Goal: Task Accomplishment & Management: Manage account settings

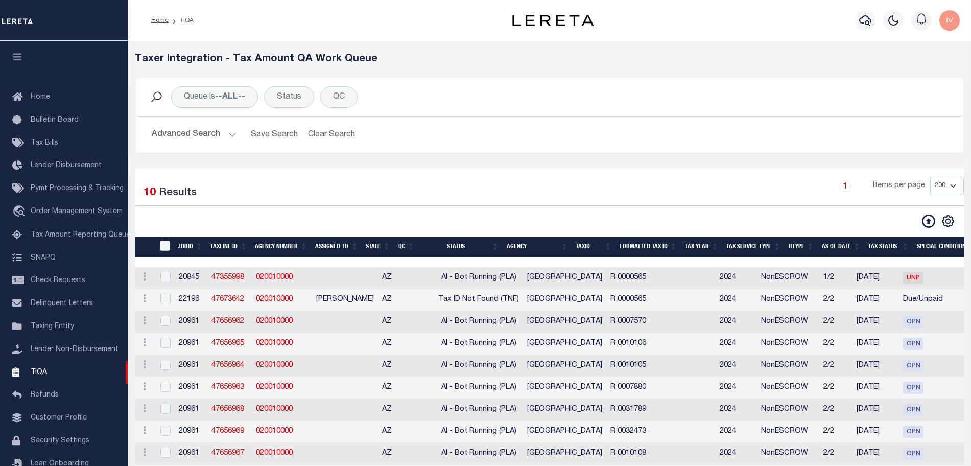
select select "200"
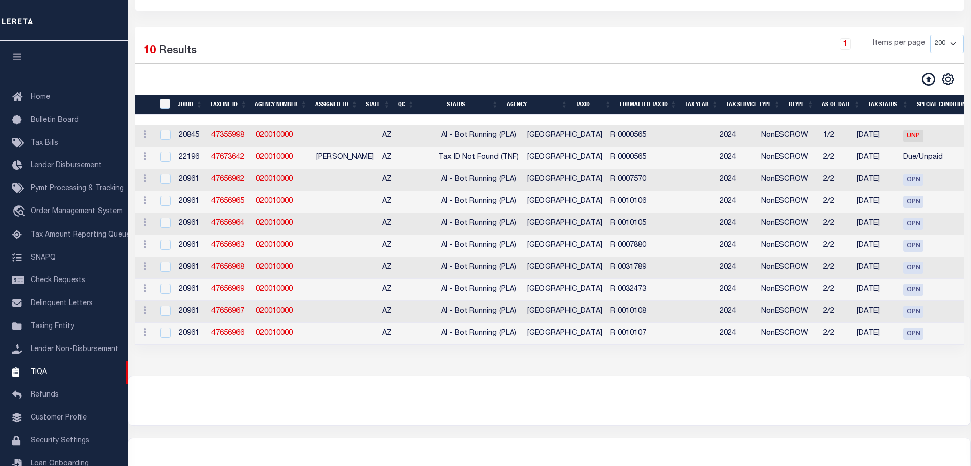
scroll to position [32, 0]
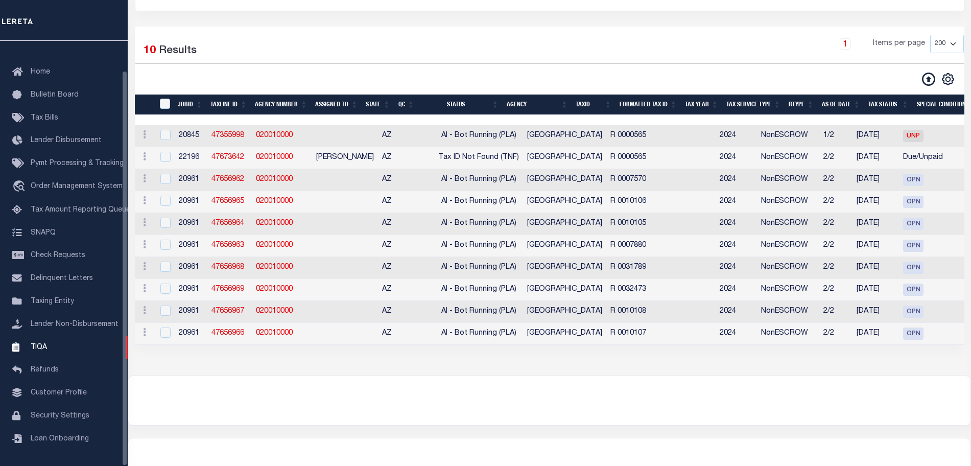
drag, startPoint x: 196, startPoint y: 199, endPoint x: 202, endPoint y: 197, distance: 6.6
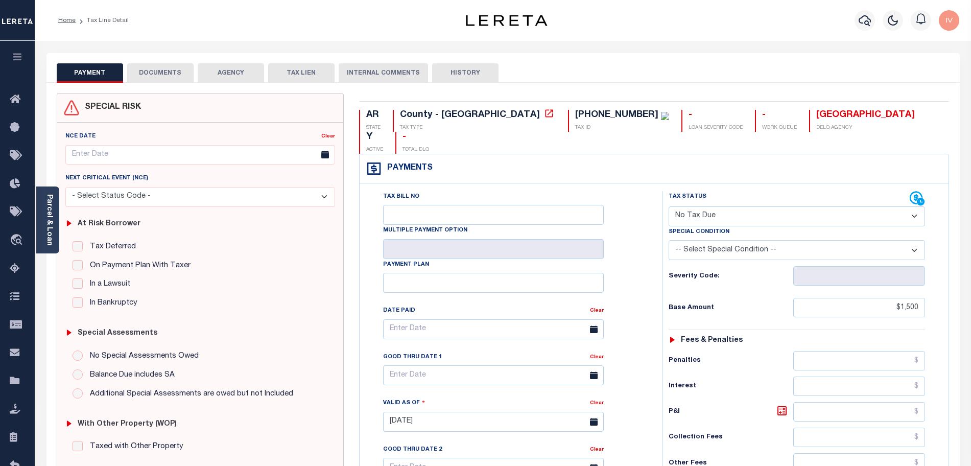
select select "NTX"
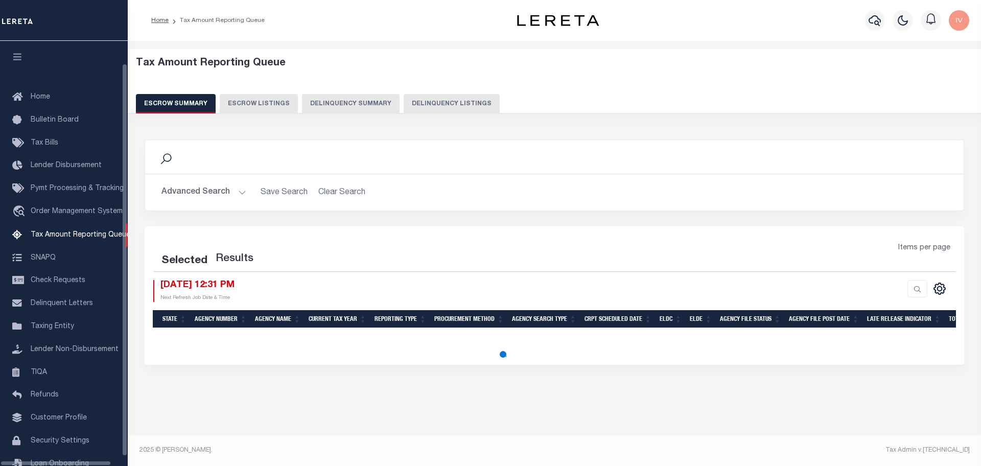
click at [428, 102] on button "Delinquency Listings" at bounding box center [452, 103] width 96 height 19
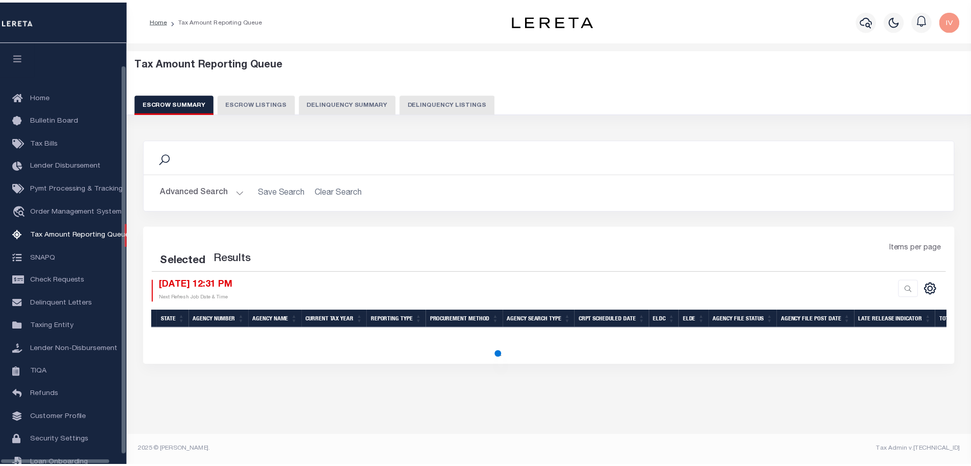
scroll to position [32, 0]
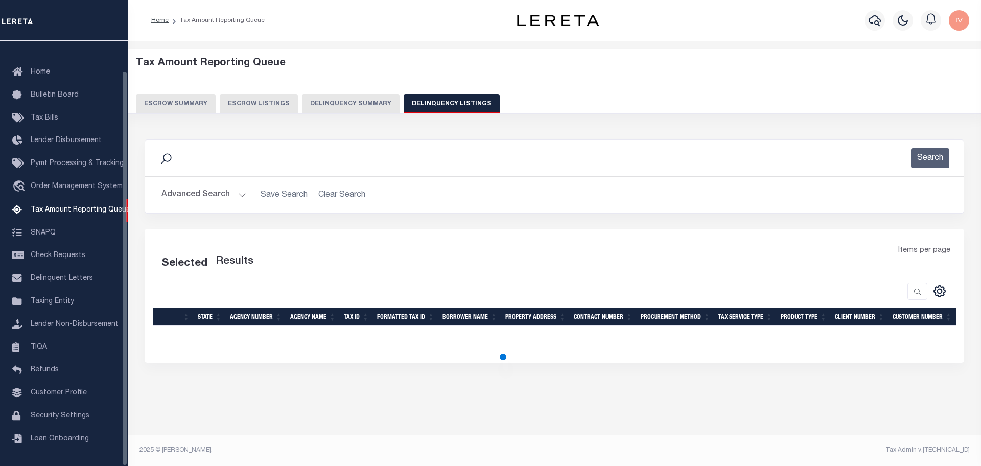
click at [367, 102] on button "Delinquency Summary" at bounding box center [351, 103] width 98 height 19
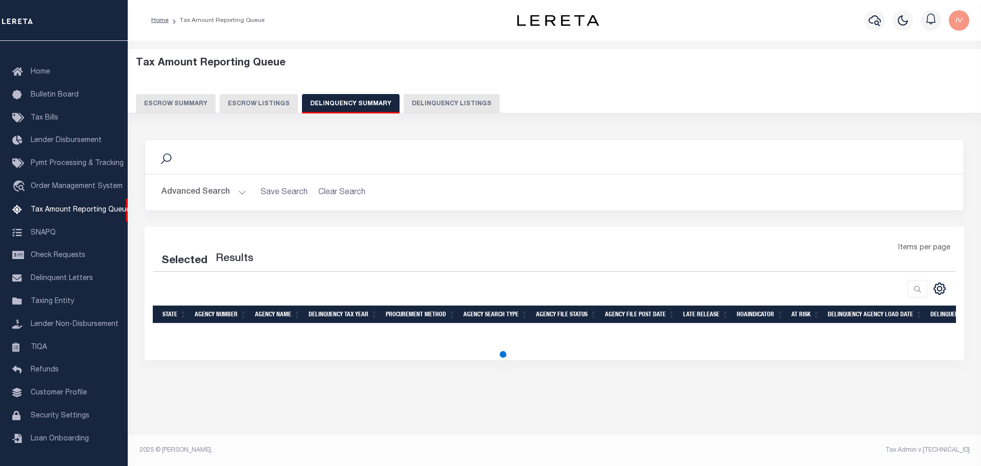
click at [239, 192] on button "Advanced Search" at bounding box center [203, 192] width 85 height 20
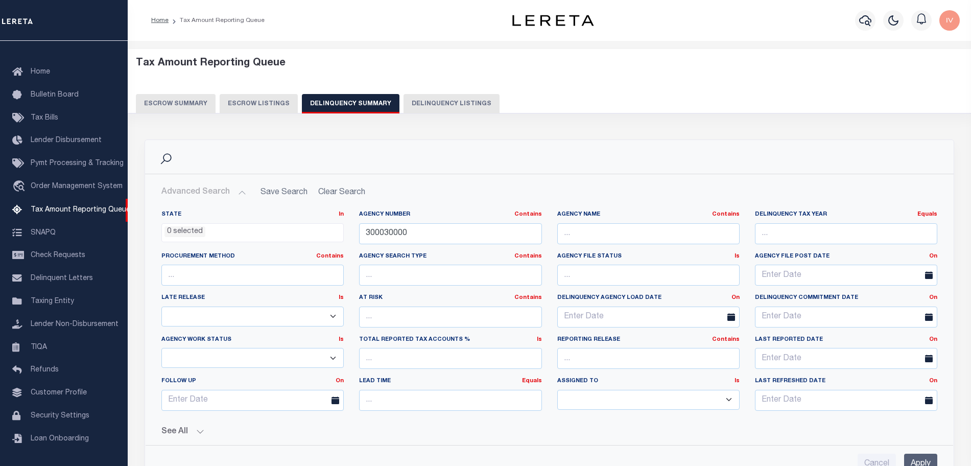
scroll to position [128, 0]
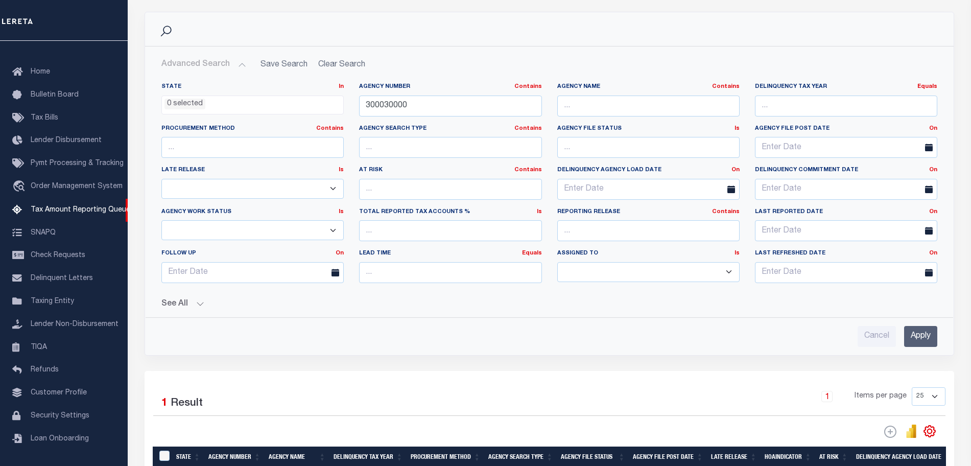
click at [202, 304] on button "See All" at bounding box center [549, 304] width 776 height 10
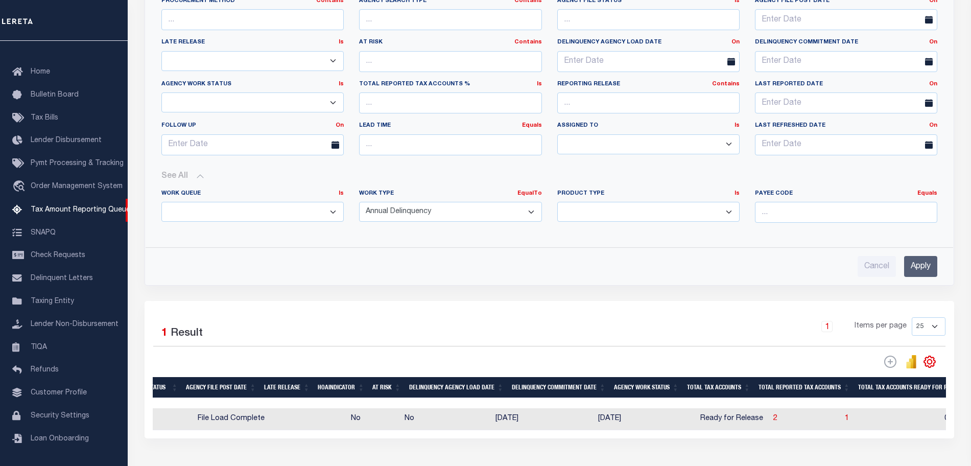
scroll to position [0, 447]
click at [710, 419] on span "2" at bounding box center [712, 418] width 4 height 7
select select "100"
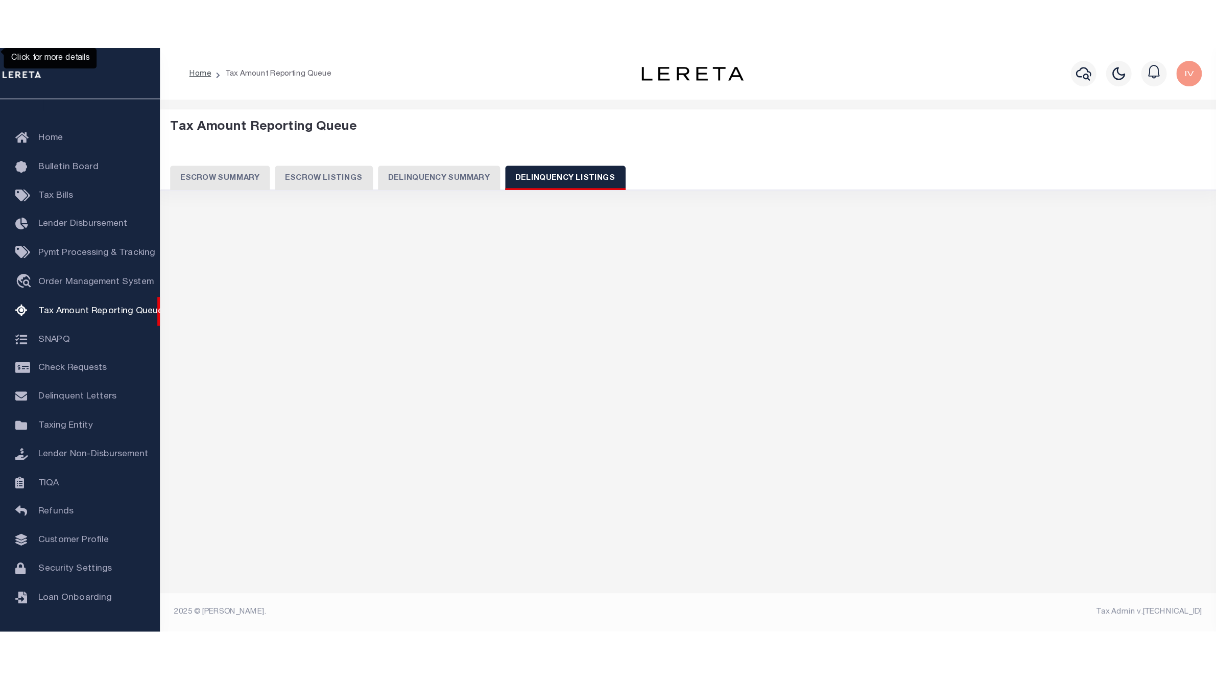
scroll to position [0, 0]
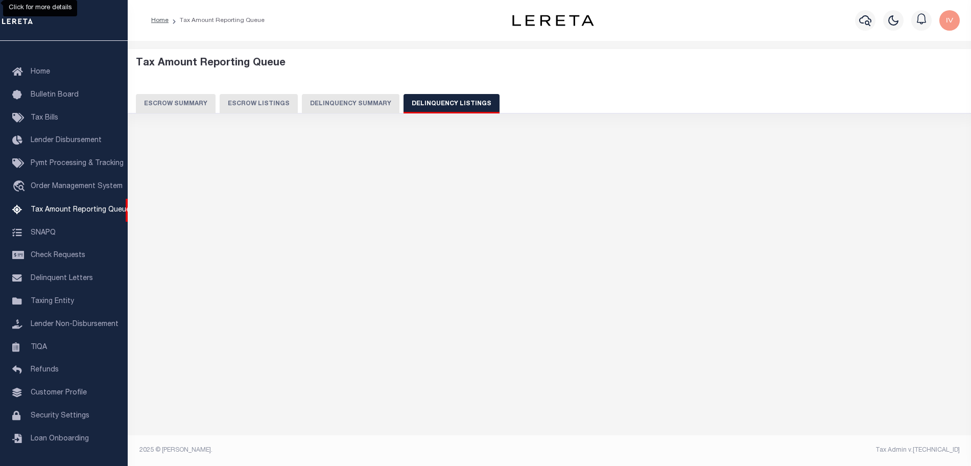
select select "100"
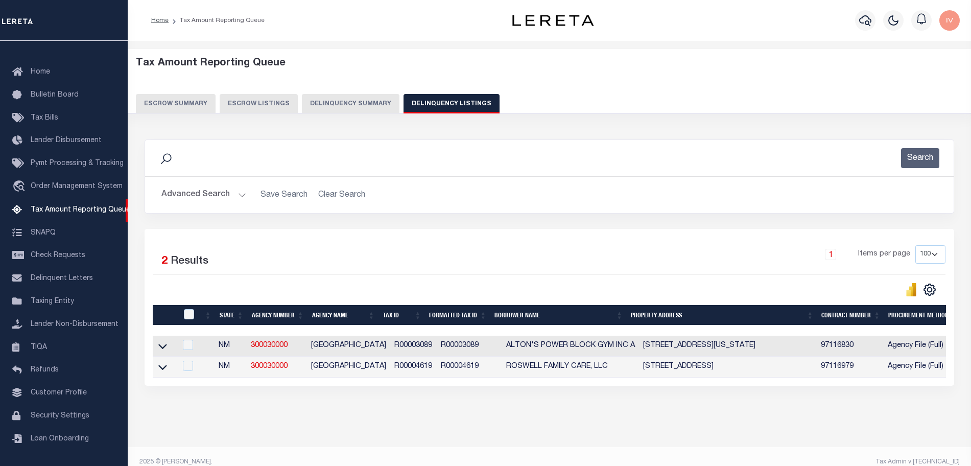
click at [161, 340] on td at bounding box center [165, 346] width 24 height 21
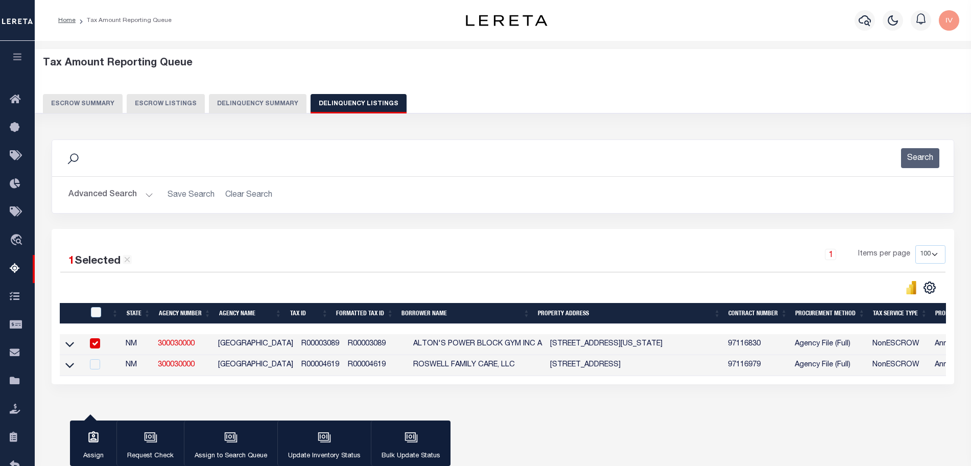
click at [161, 343] on link "300030000" at bounding box center [176, 343] width 37 height 7
checkbox input "false"
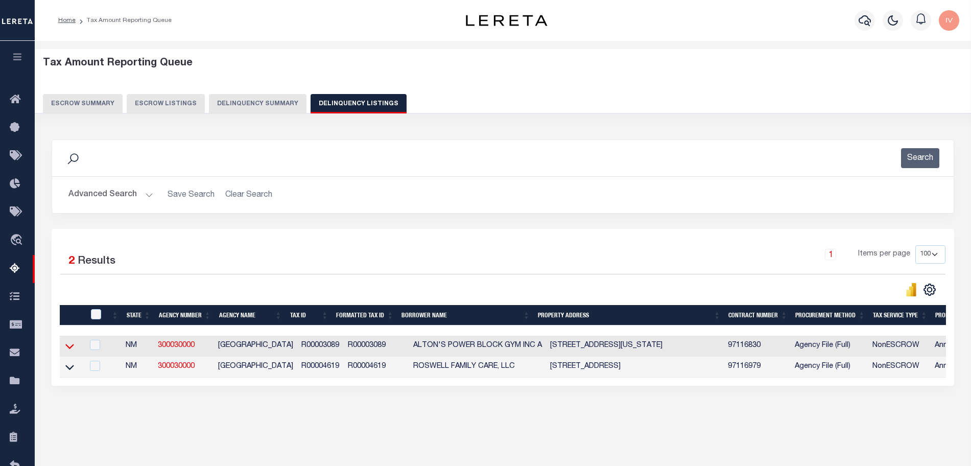
click at [73, 351] on icon at bounding box center [69, 346] width 9 height 11
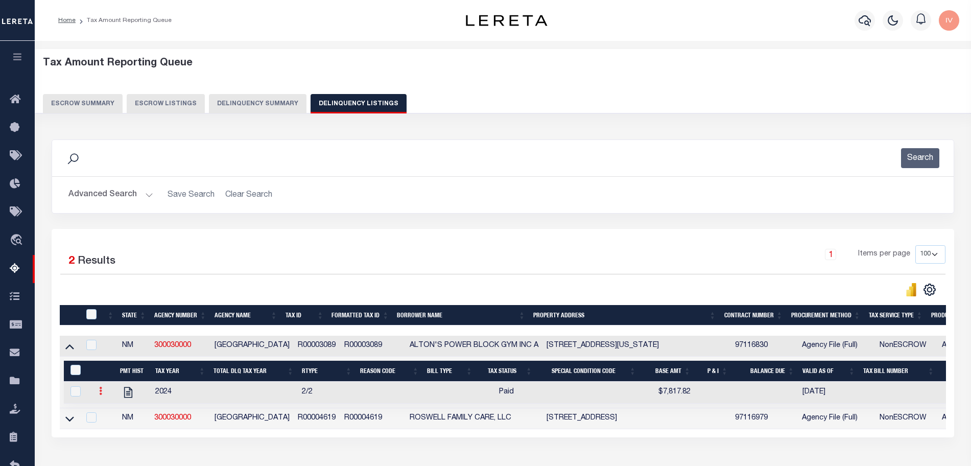
click at [99, 391] on link at bounding box center [100, 392] width 11 height 8
click at [115, 420] on body "Home Tax Amount Reporting Queue Profile" at bounding box center [485, 271] width 971 height 542
click at [99, 392] on icon at bounding box center [100, 391] width 3 height 8
click at [116, 425] on img "" at bounding box center [113, 424] width 10 height 11
select select "PYD"
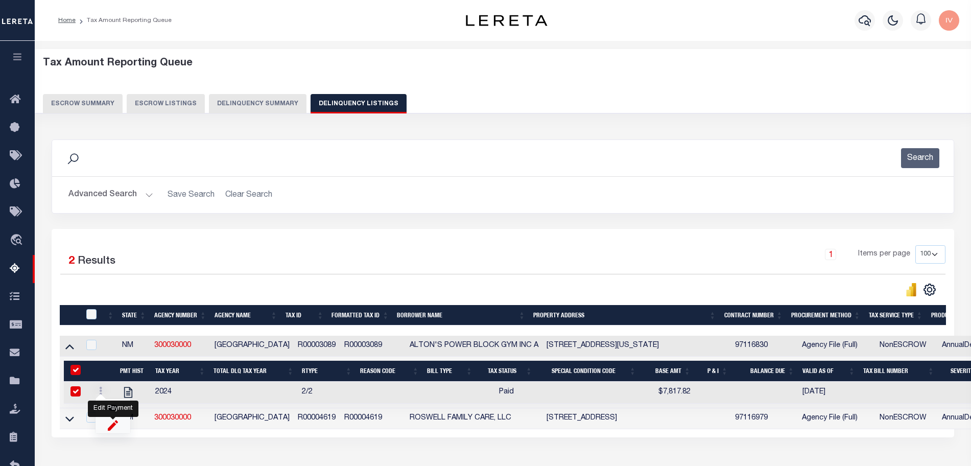
select select
type input "$7,817.82"
type input "[DATE]"
checkbox input "true"
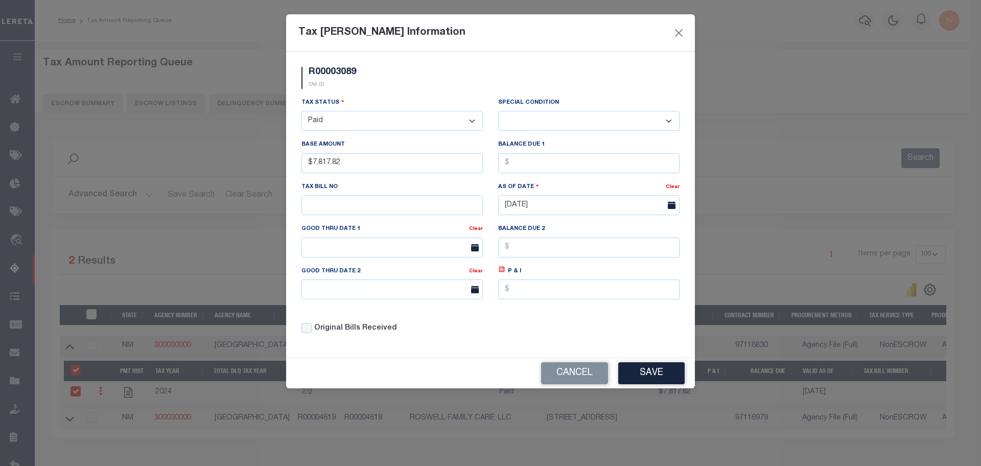
click at [374, 128] on select "- Select Status - Open Due/Unpaid Paid Incomplete No Tax Due Internal Refund Pr…" at bounding box center [391, 121] width 181 height 20
select select "DUE"
click at [301, 111] on select "- Select Status - Open Due/Unpaid Paid Incomplete No Tax Due Internal Refund Pr…" at bounding box center [391, 121] width 181 height 20
select select "0"
click at [649, 380] on button "Save" at bounding box center [651, 373] width 66 height 22
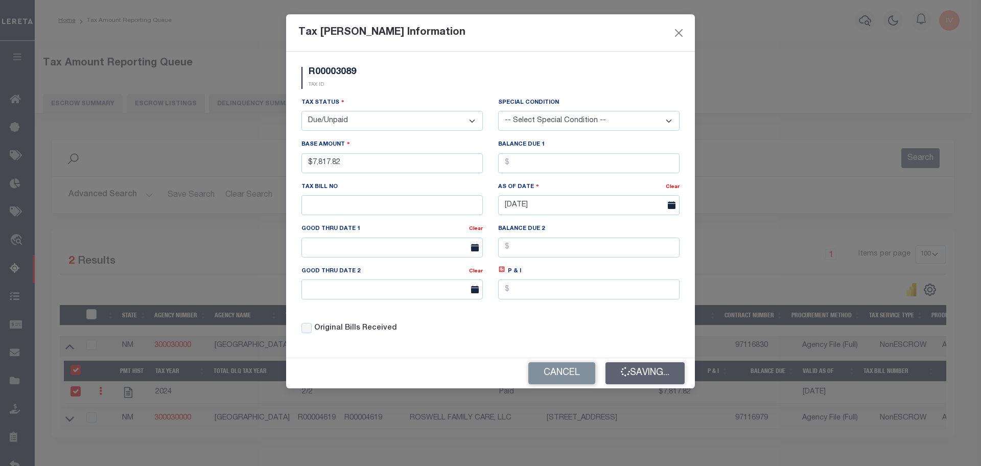
click at [649, 380] on div "Cancel Saving..." at bounding box center [490, 373] width 409 height 30
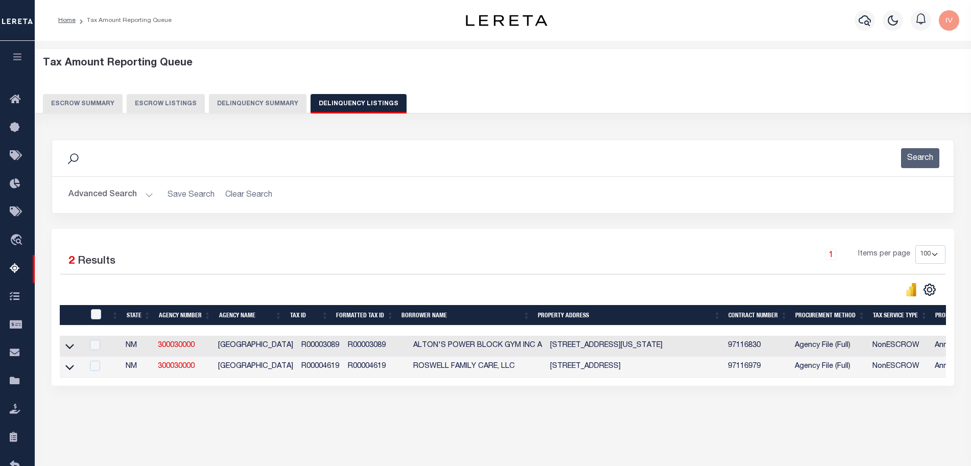
click at [247, 104] on button "Delinquency Summary" at bounding box center [258, 103] width 98 height 19
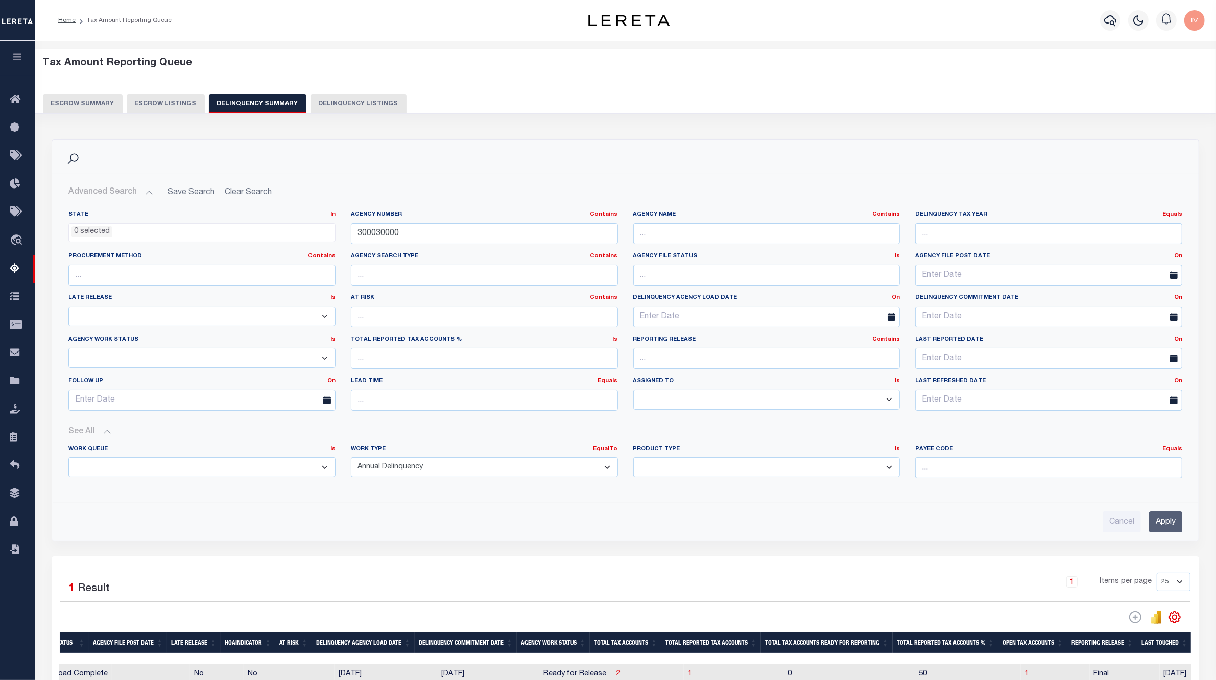
scroll to position [0, 447]
click at [348, 116] on div "Tax Amount Reporting Queue Escrow Summary Escrow Listings Delinquency Summary" at bounding box center [626, 89] width 1202 height 80
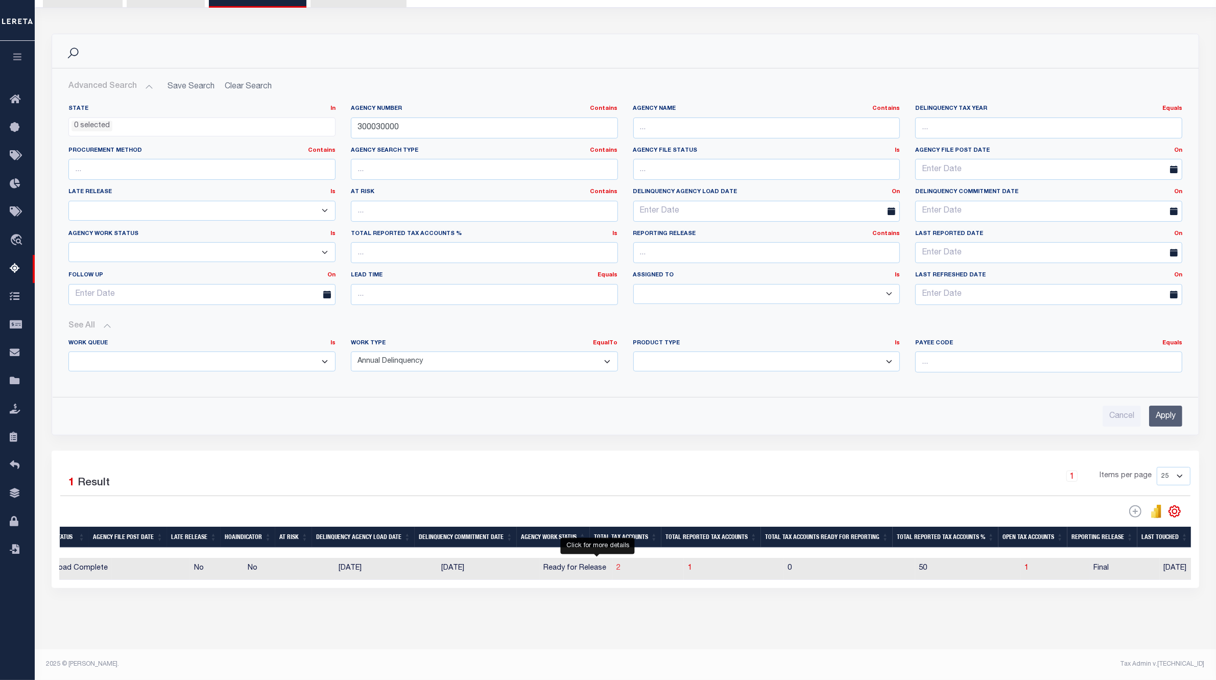
click at [617, 465] on span "2" at bounding box center [619, 568] width 4 height 7
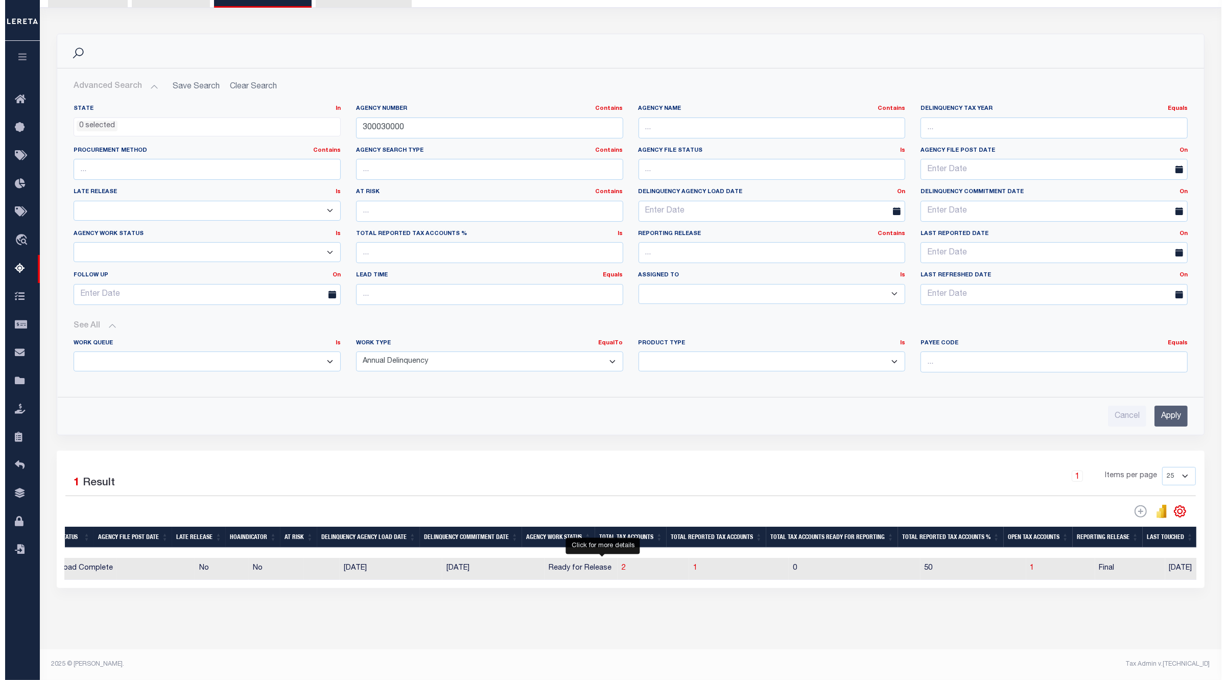
scroll to position [0, 0]
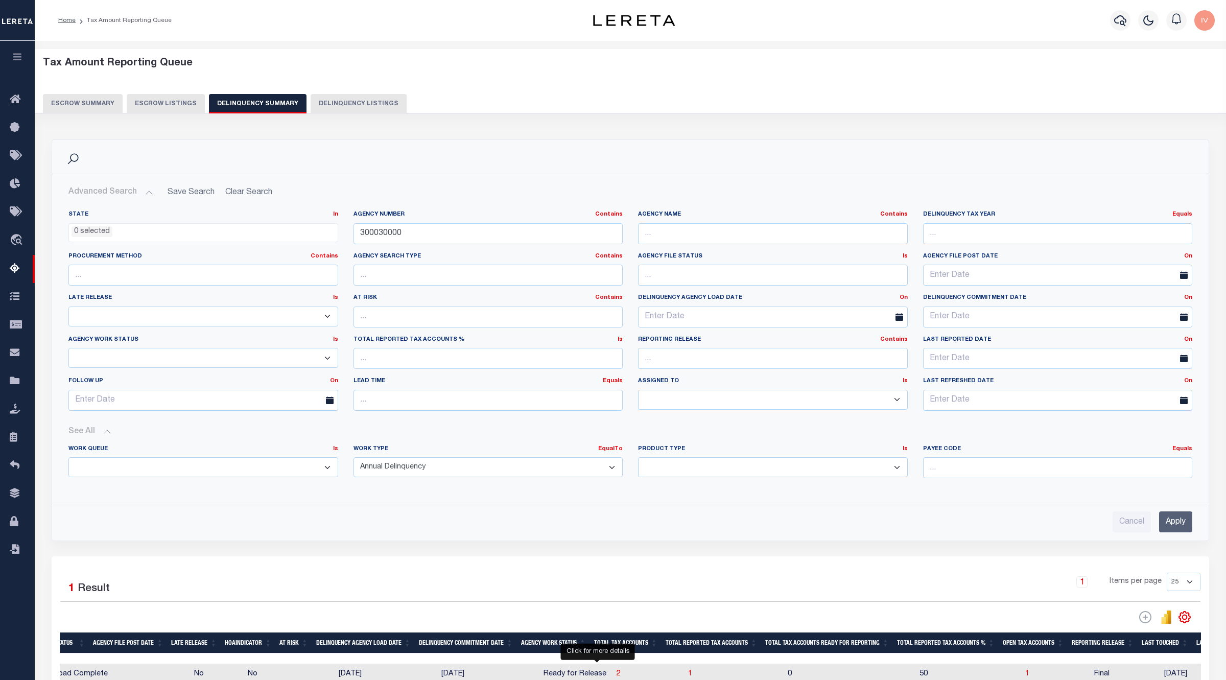
select select "100"
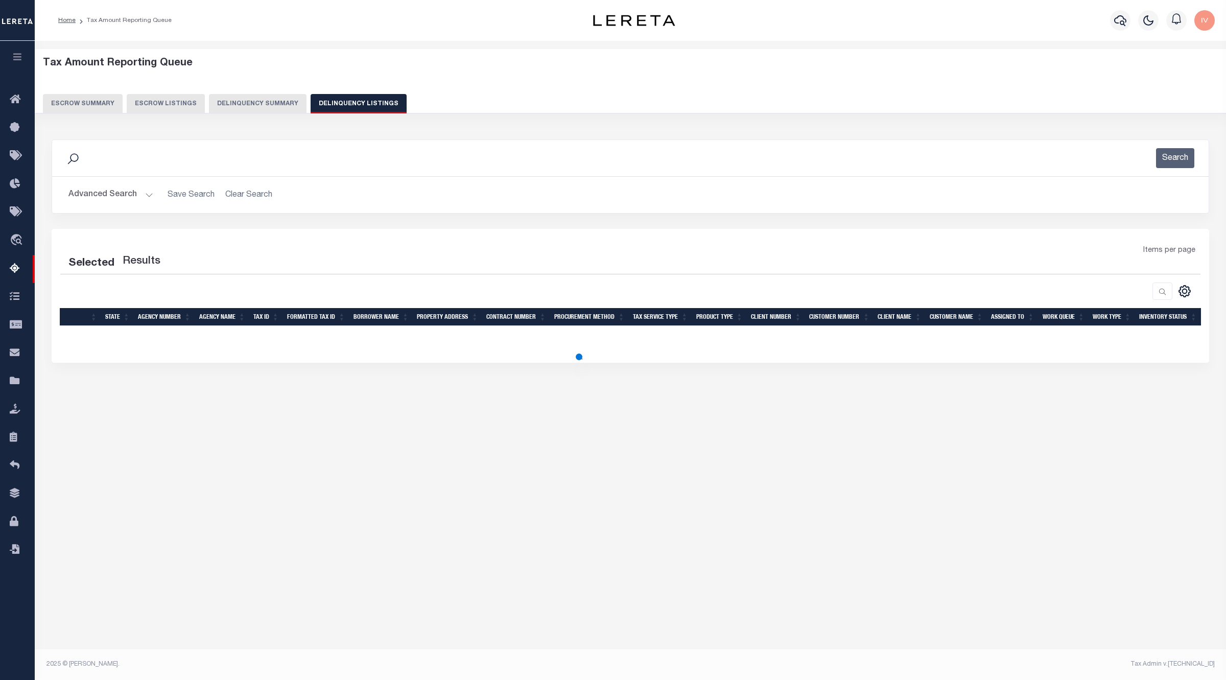
select select "100"
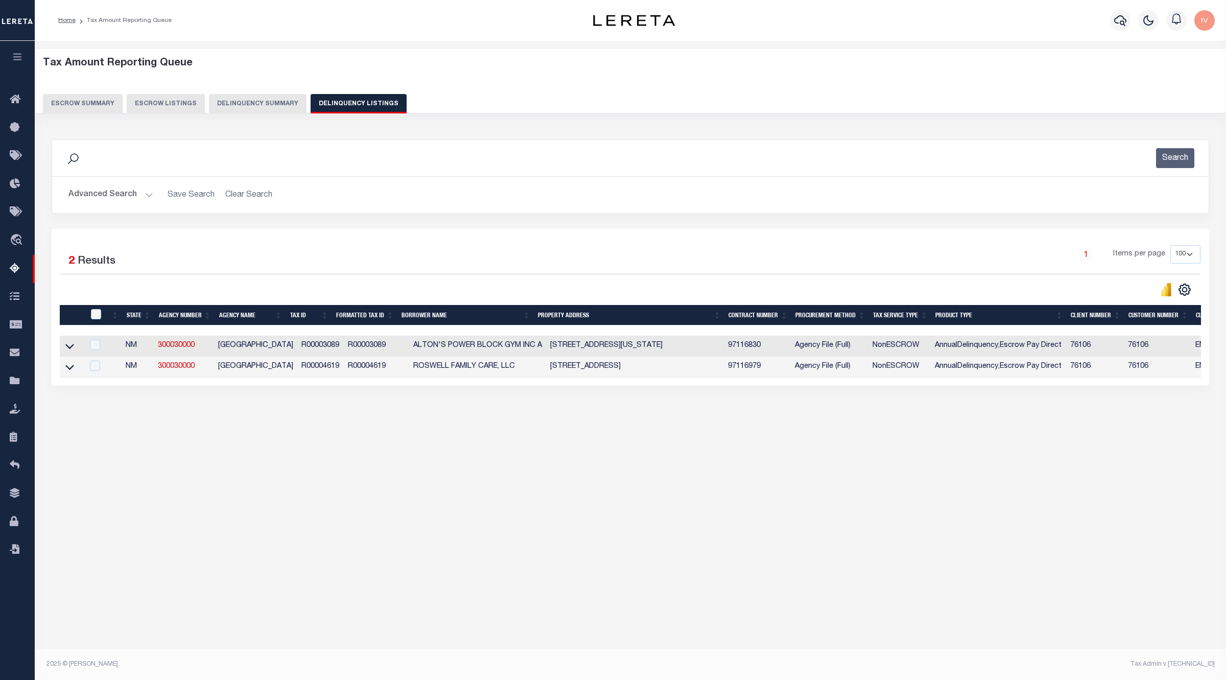
click at [64, 349] on link at bounding box center [70, 345] width 12 height 7
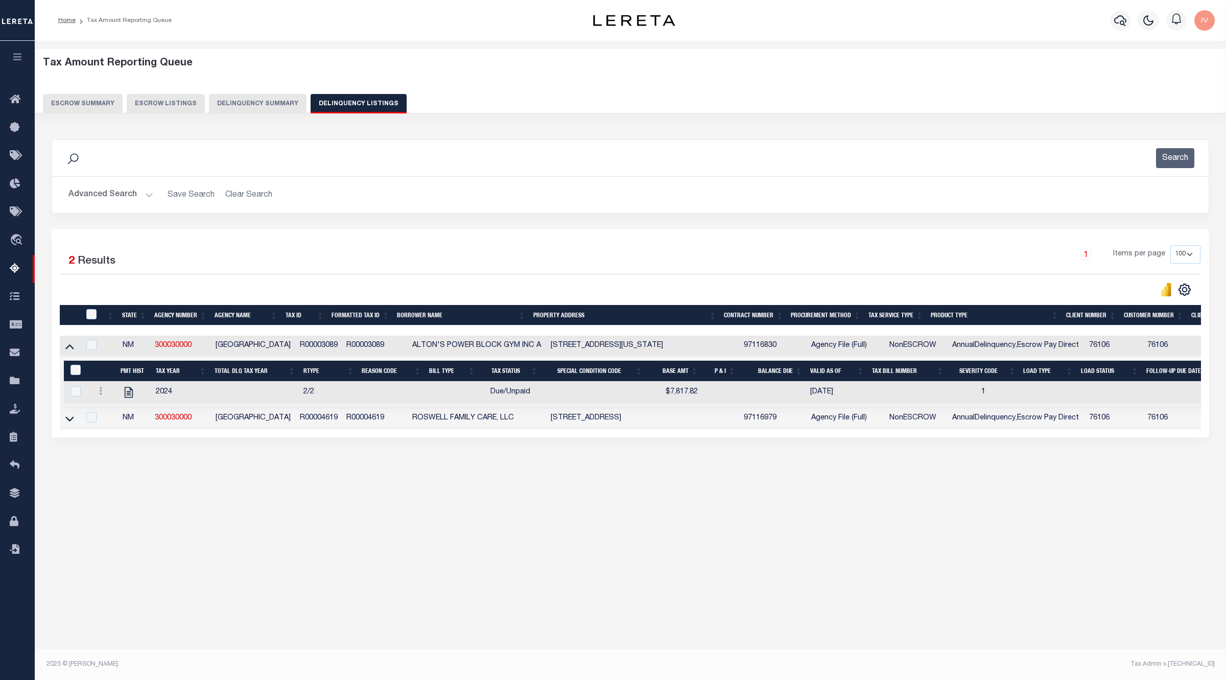
click at [105, 398] on div at bounding box center [103, 392] width 17 height 12
checkbox input "true"
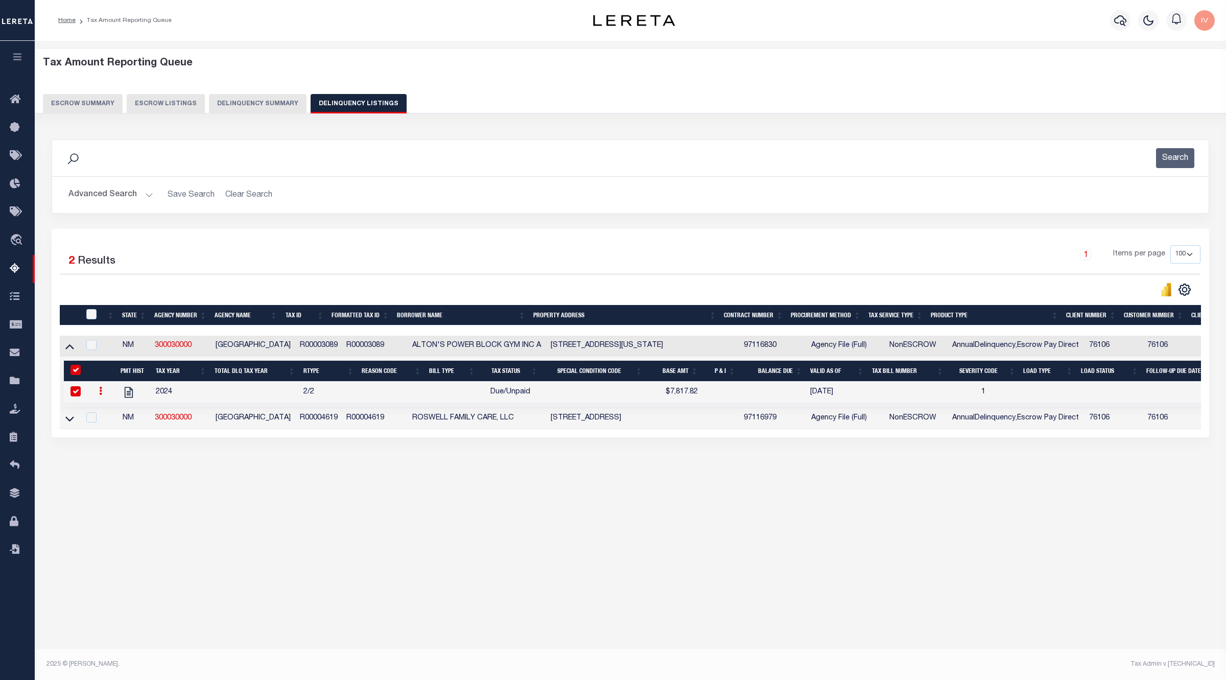
click at [101, 394] on icon at bounding box center [100, 391] width 3 height 8
click at [112, 430] on img "" at bounding box center [113, 424] width 10 height 11
select select "DUE"
type input "$7,817.82"
checkbox input "false"
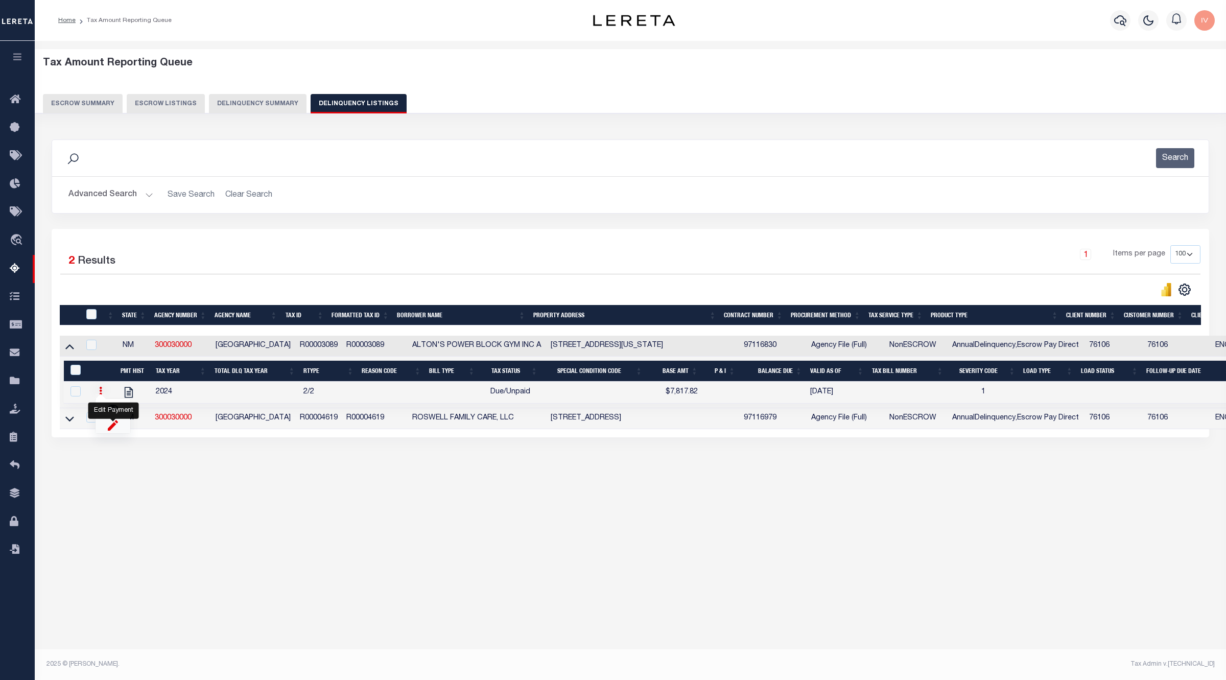
checkbox input "false"
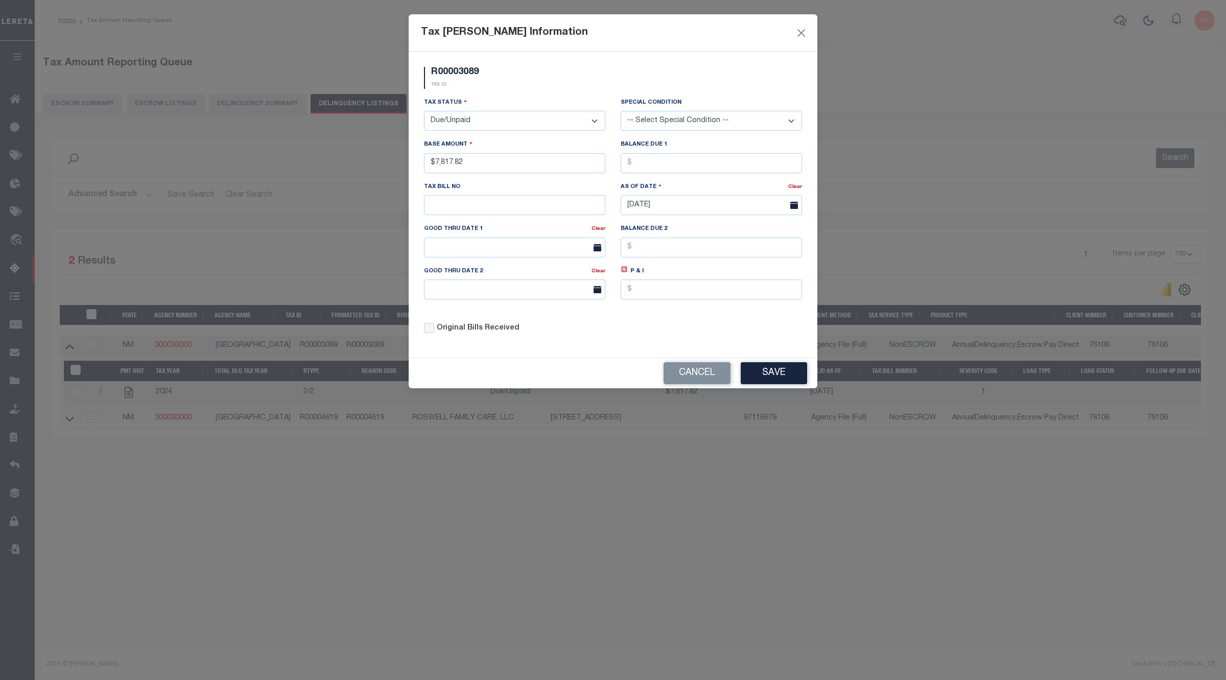
click at [500, 115] on select "- Select Status - Open Due/Unpaid Paid Incomplete No Tax Due Internal Refund Pr…" at bounding box center [514, 121] width 181 height 20
select select "INC"
click at [424, 112] on select "- Select Status - Open Due/Unpaid Paid Incomplete No Tax Due Internal Refund Pr…" at bounding box center [514, 121] width 181 height 20
click at [507, 172] on input "$7,817.82" at bounding box center [514, 163] width 181 height 20
drag, startPoint x: 507, startPoint y: 172, endPoint x: 341, endPoint y: 165, distance: 166.2
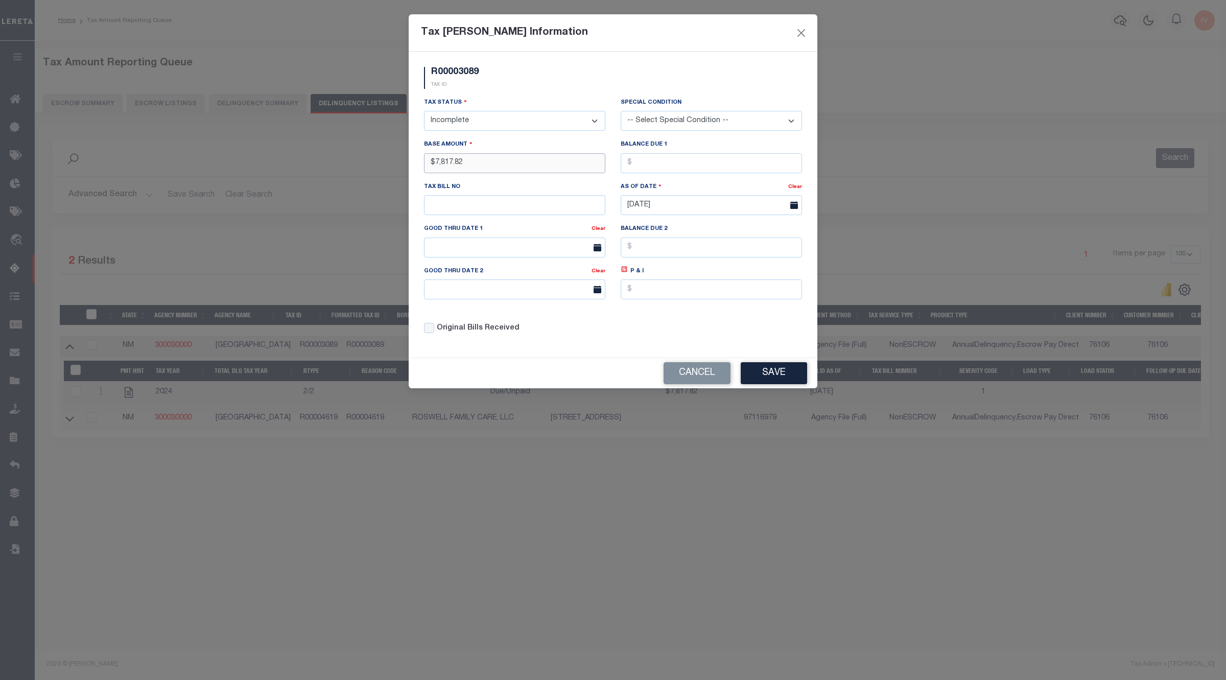
click at [341, 165] on div "Tax [PERSON_NAME] Information R00003089 TAX ID Installment: TaxID: R00003089 Ta…" at bounding box center [613, 340] width 1226 height 680
click at [476, 116] on select "- Select Status - Open Due/Unpaid Paid Incomplete No Tax Due Internal Refund Pr…" at bounding box center [514, 121] width 181 height 20
click at [560, 163] on input "$7,817.82" at bounding box center [514, 163] width 181 height 20
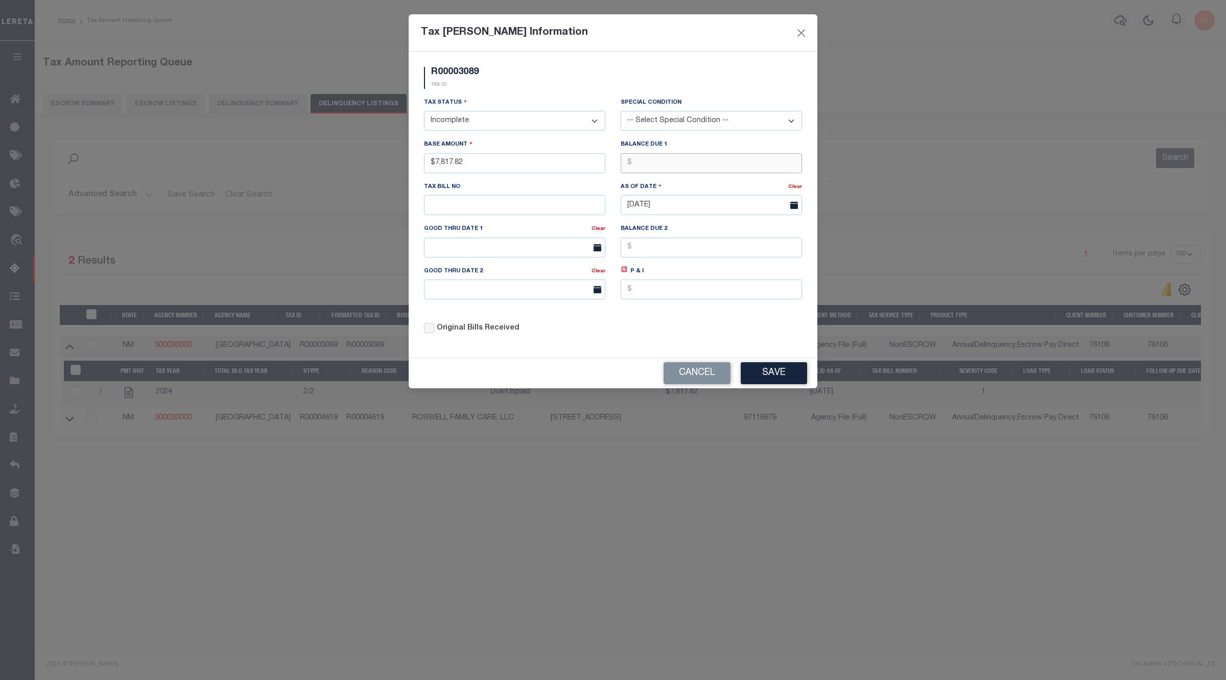
click at [666, 169] on input "text" at bounding box center [711, 163] width 181 height 20
click at [749, 338] on div "Tax Status - Select Status - Open Due/Unpaid Paid Incomplete No Tax Due Interna…" at bounding box center [612, 219] width 393 height 245
click at [762, 369] on button "Save" at bounding box center [774, 373] width 66 height 22
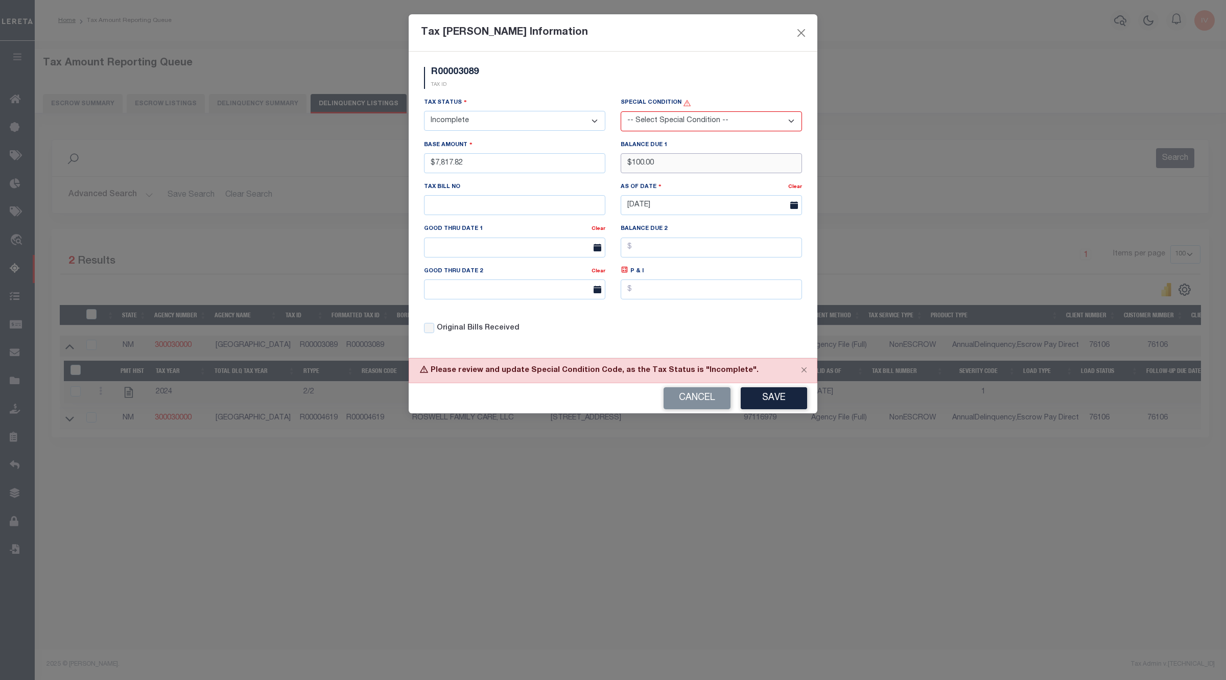
click at [665, 160] on input "$100.00" at bounding box center [711, 163] width 181 height 20
type input "$"
click at [691, 342] on div "Tax Status - Select Status - Open Due/Unpaid Paid Incomplete No Tax Due Interna…" at bounding box center [612, 219] width 393 height 245
click at [806, 378] on button "Close" at bounding box center [804, 370] width 26 height 22
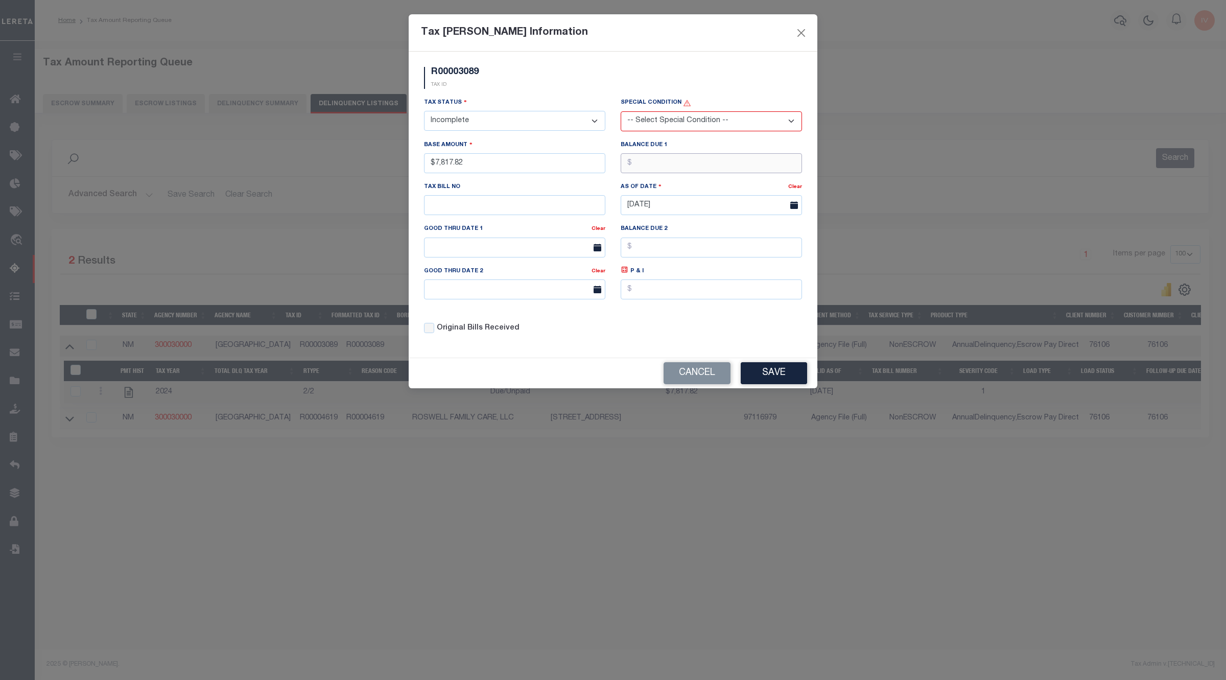
click at [666, 156] on input "text" at bounding box center [711, 163] width 181 height 20
click at [636, 339] on div "Tax Status - Select Status - Open Due/Unpaid Paid Incomplete No Tax Due Interna…" at bounding box center [612, 219] width 393 height 245
click at [784, 384] on button "Save" at bounding box center [774, 373] width 66 height 22
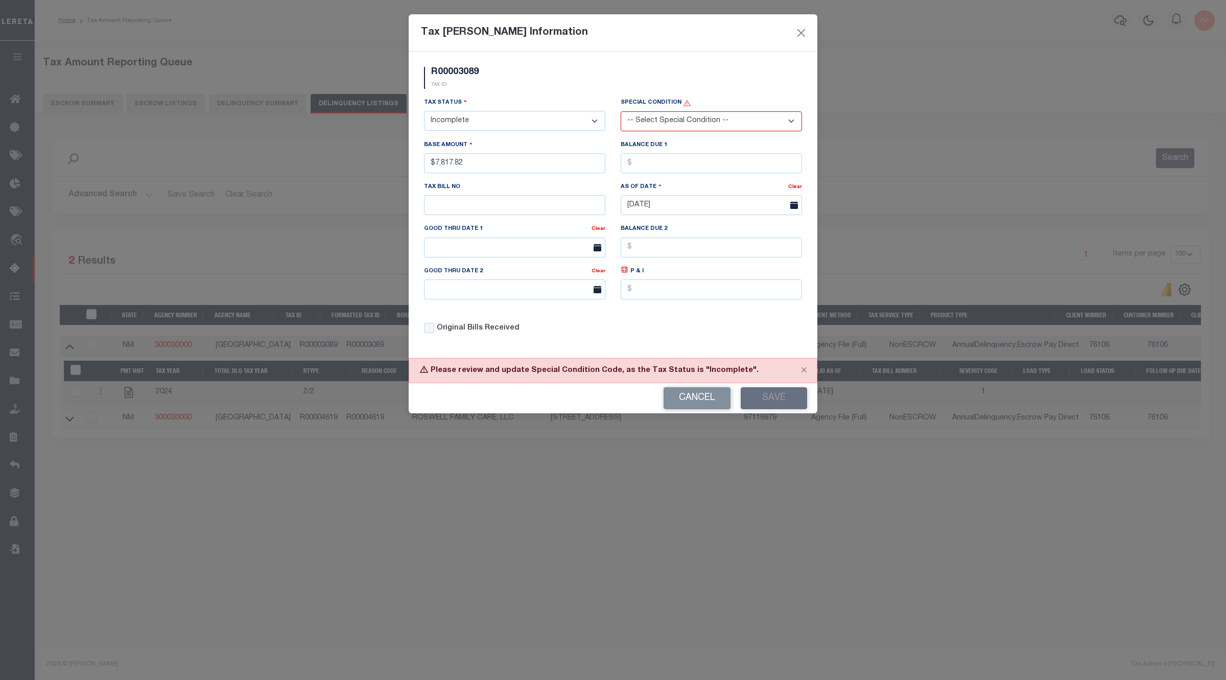
drag, startPoint x: 680, startPoint y: 180, endPoint x: 680, endPoint y: 171, distance: 8.7
click at [680, 179] on div "Balance Due 1" at bounding box center [711, 160] width 197 height 42
click at [680, 168] on input "text" at bounding box center [711, 163] width 181 height 20
click at [680, 165] on input "text" at bounding box center [711, 163] width 181 height 20
click at [536, 163] on input "$7,817.82" at bounding box center [514, 163] width 181 height 20
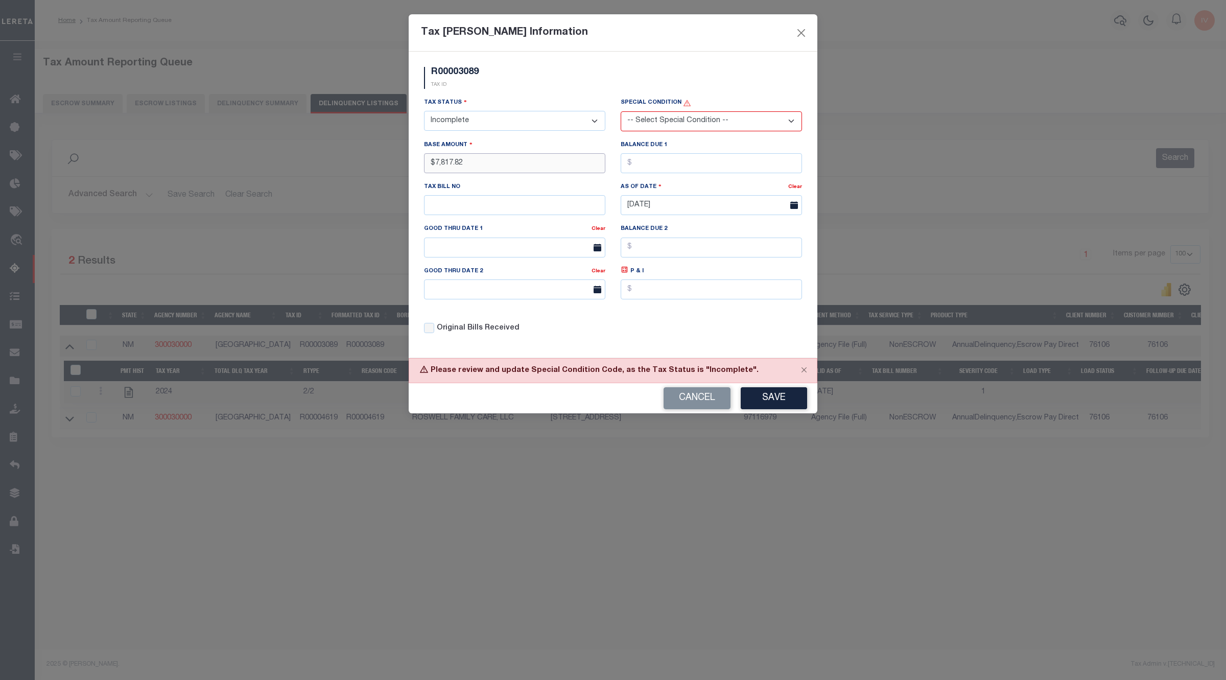
click at [536, 163] on input "$7,817.82" at bounding box center [514, 163] width 181 height 20
click at [695, 165] on input "text" at bounding box center [711, 163] width 181 height 20
paste input "7"
type input "$7,818.82"
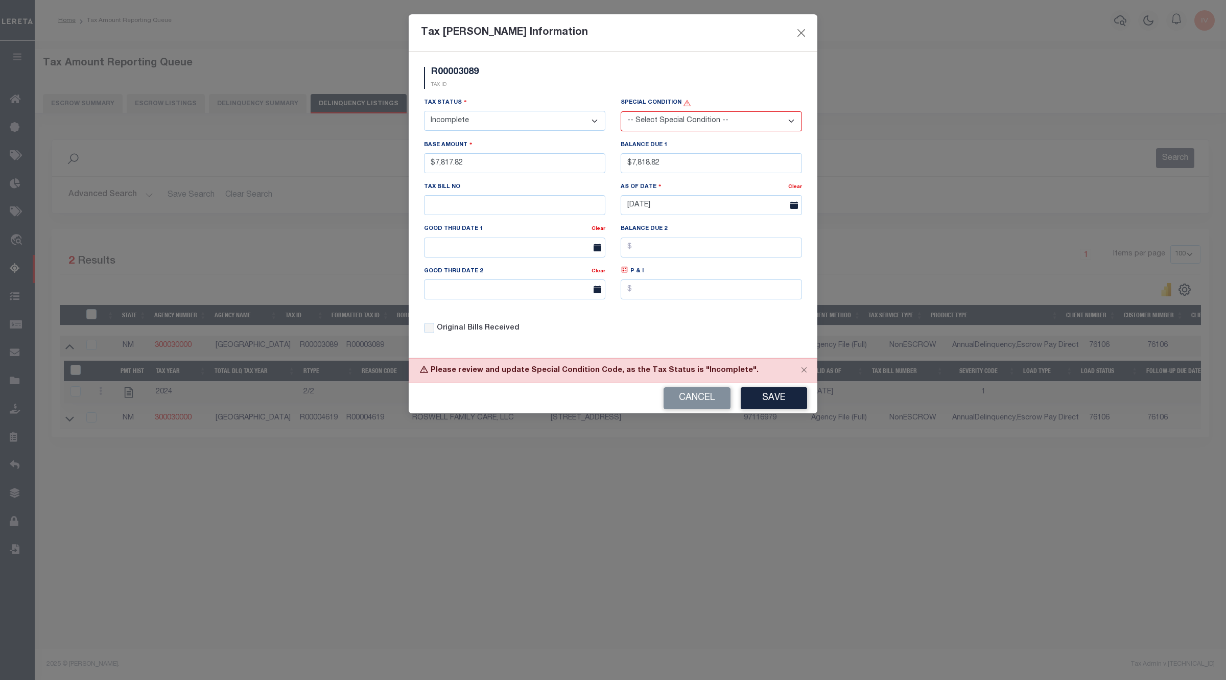
click at [714, 341] on div "Tax Status - Select Status - Open Due/Unpaid Paid Incomplete No Tax Due Interna…" at bounding box center [612, 219] width 393 height 245
click at [770, 402] on button "Save" at bounding box center [774, 398] width 66 height 22
click at [639, 376] on div "Please review and update Special Condition Code, as the Tax Status is "Incomple…" at bounding box center [613, 370] width 409 height 25
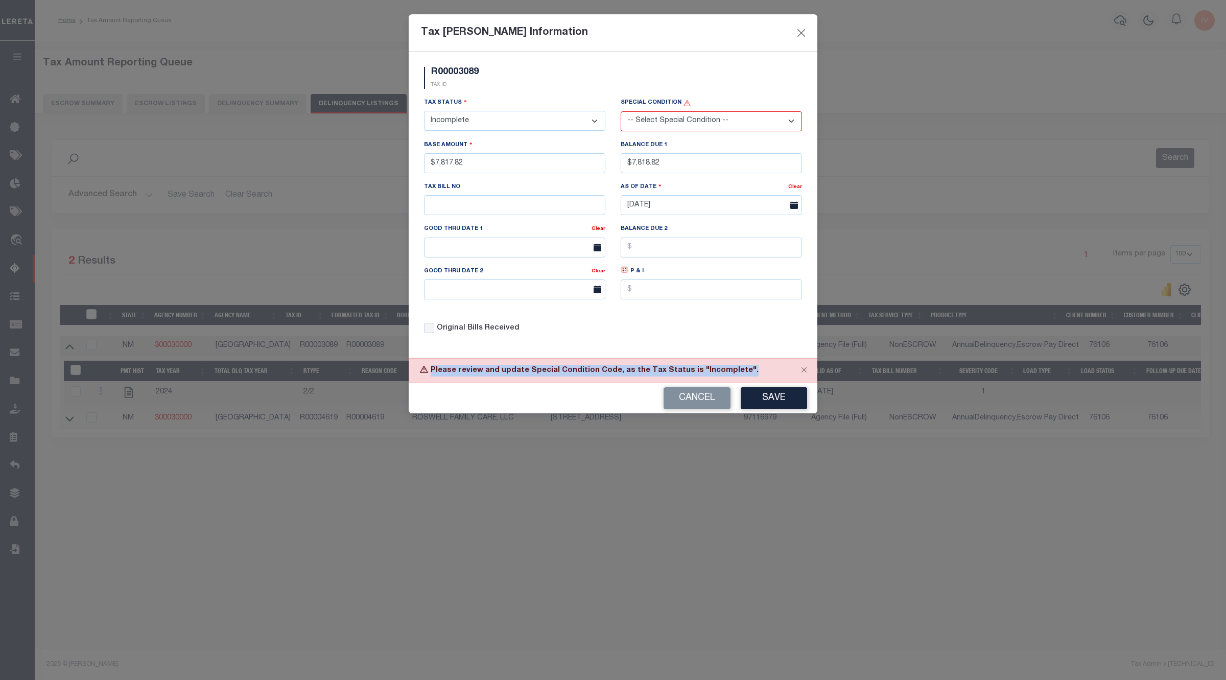
click at [639, 376] on div "Please review and update Special Condition Code, as the Tax Status is "Incomple…" at bounding box center [613, 370] width 409 height 25
drag, startPoint x: 742, startPoint y: 367, endPoint x: 621, endPoint y: 375, distance: 120.9
click at [621, 375] on div "Please review and update Special Condition Code, as the Tax Status is "Incomple…" at bounding box center [613, 370] width 409 height 25
click at [518, 121] on select "- Select Status - Open Due/Unpaid Paid Incomplete No Tax Due Internal Refund Pr…" at bounding box center [514, 121] width 181 height 20
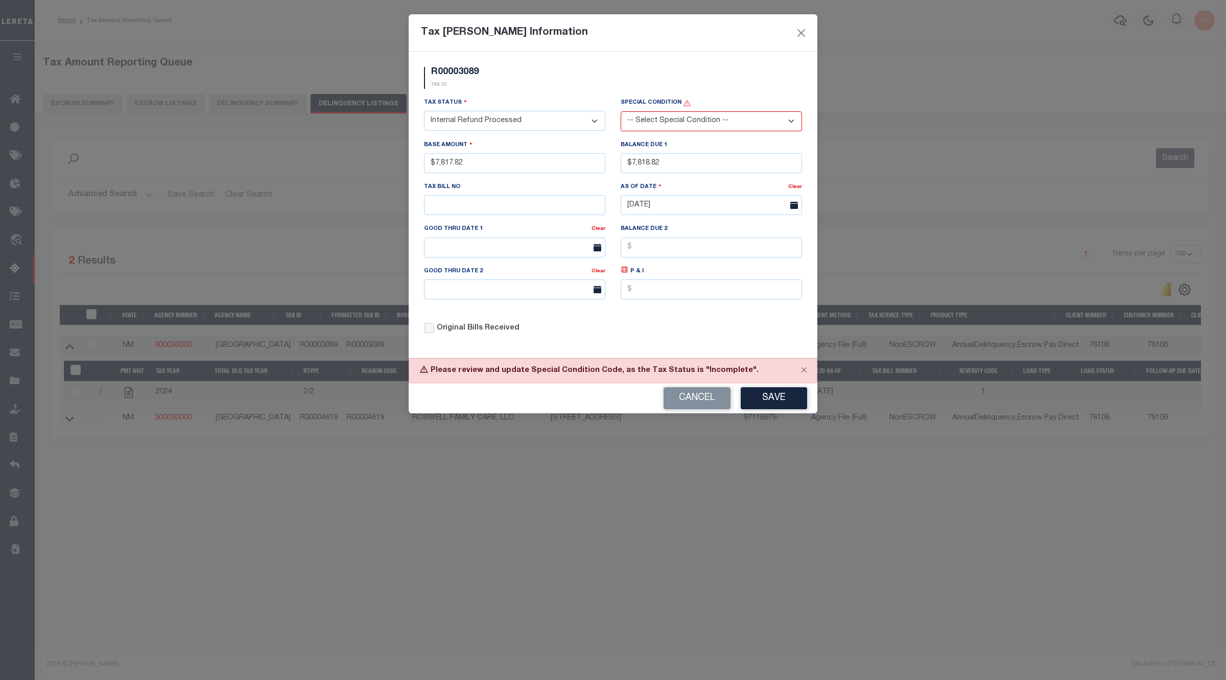
click at [424, 112] on select "- Select Status - Open Due/Unpaid Paid Incomplete No Tax Due Internal Refund Pr…" at bounding box center [514, 121] width 181 height 20
click at [767, 408] on button "Save" at bounding box center [774, 398] width 66 height 22
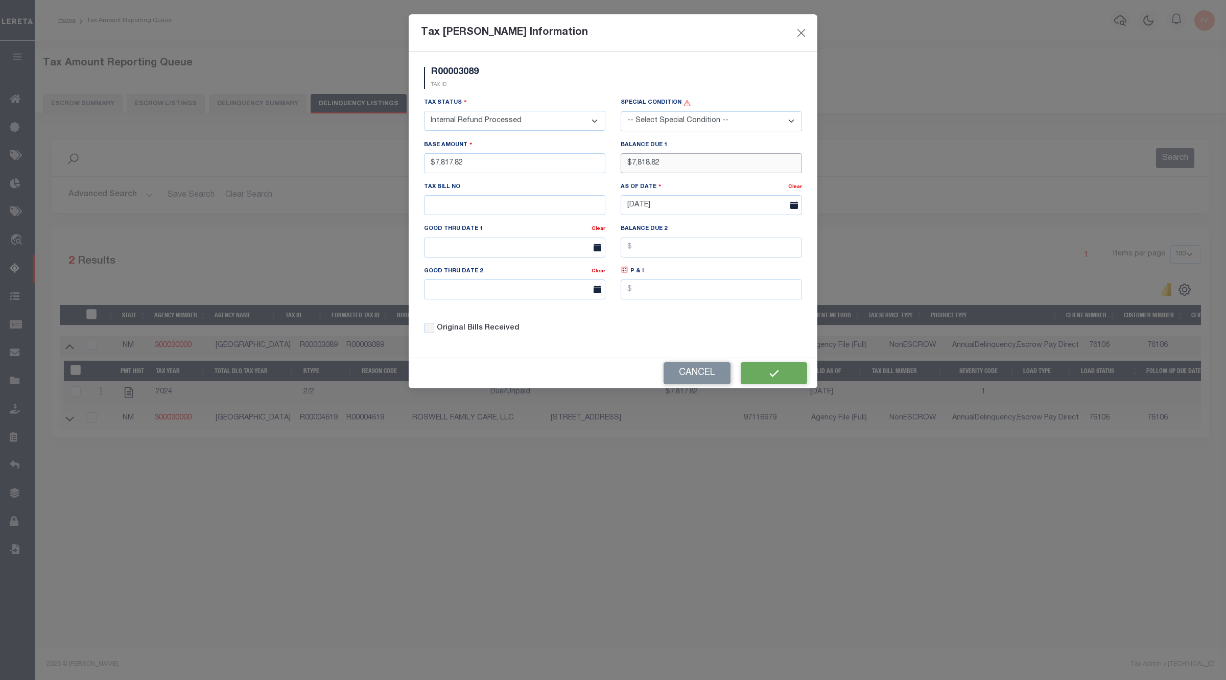
click at [670, 167] on input "$7,818.82" at bounding box center [711, 163] width 181 height 20
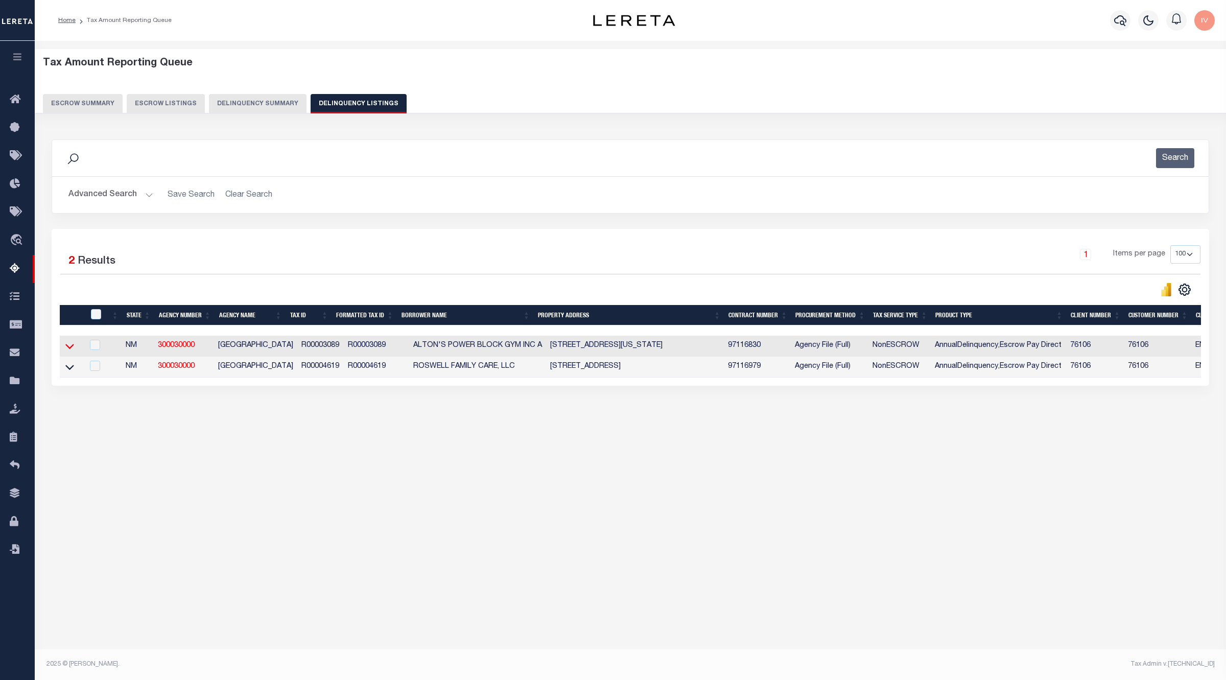
click at [70, 346] on icon at bounding box center [69, 346] width 9 height 11
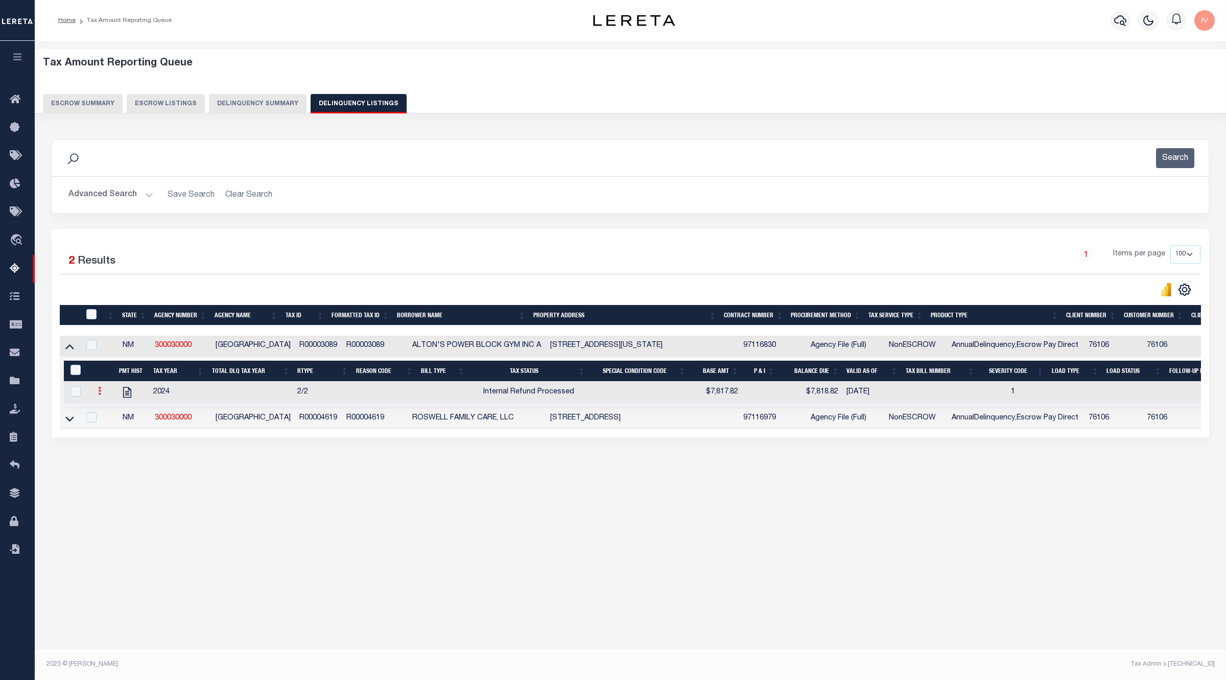
click at [100, 395] on icon at bounding box center [99, 391] width 3 height 8
click at [118, 429] on link "" at bounding box center [112, 424] width 35 height 17
select select "IRP"
type input "$7,817.82"
type input "$7,818.82"
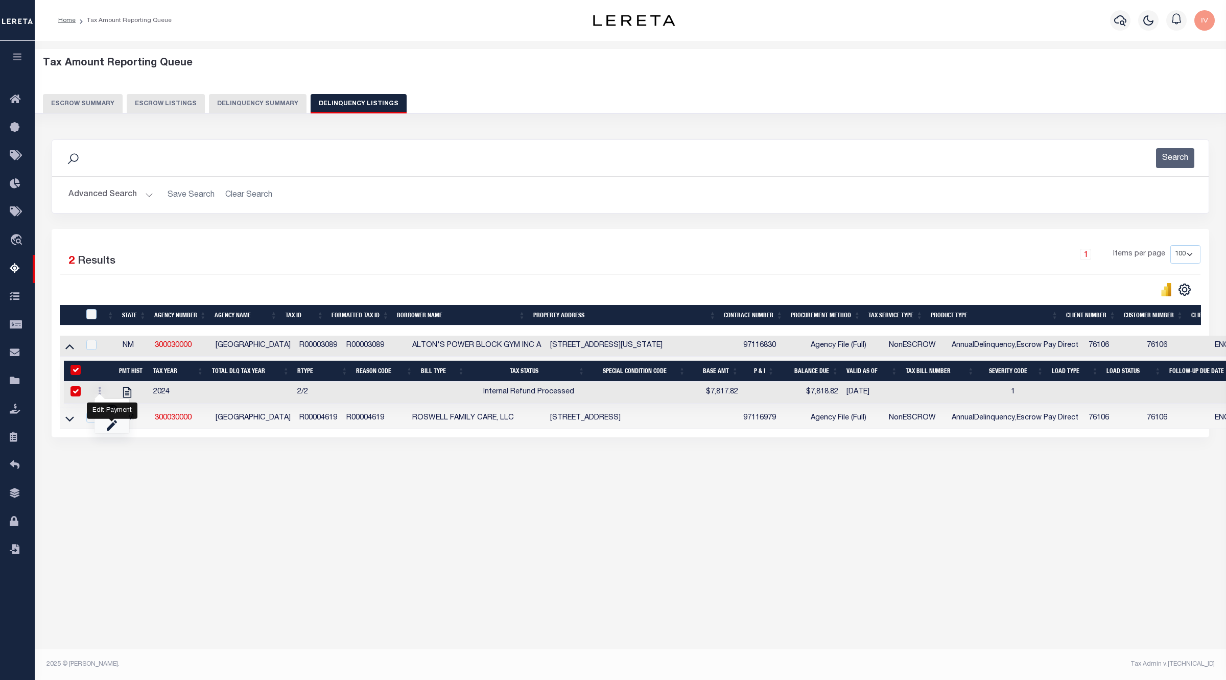
checkbox input "true"
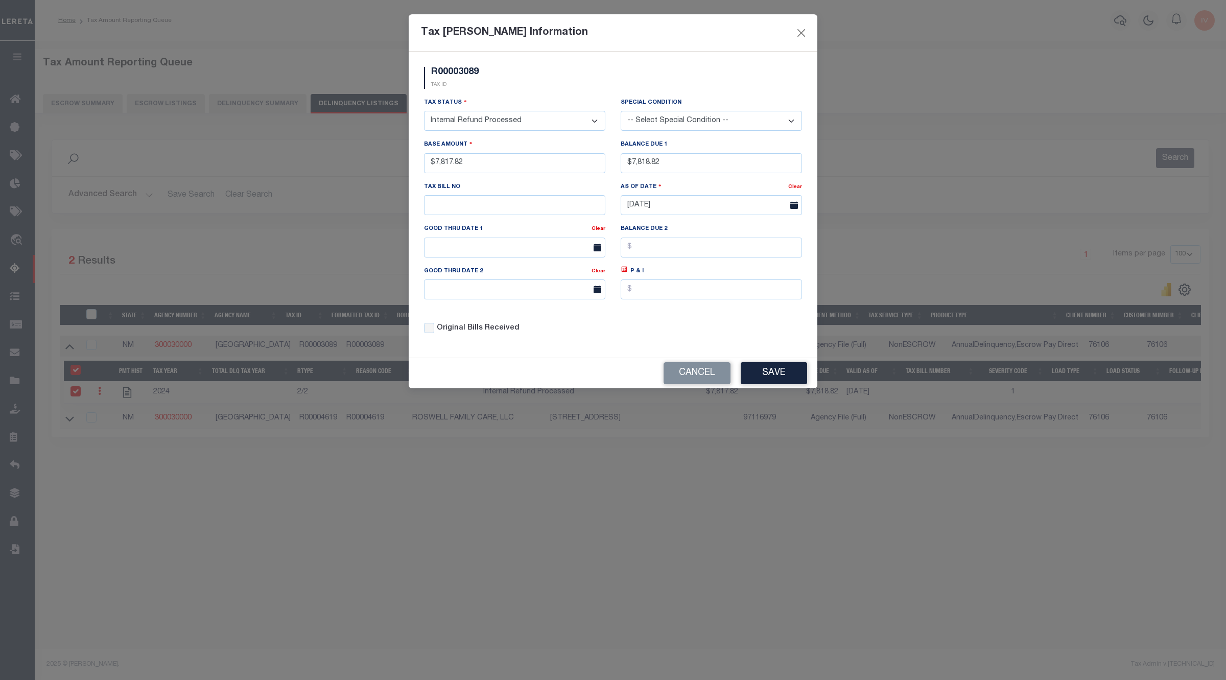
click at [522, 120] on select "- Select Status - Open Due/Unpaid Paid Incomplete No Tax Due Internal Refund Pr…" at bounding box center [514, 121] width 181 height 20
select select "PYD"
click at [424, 112] on select "- Select Status - Open Due/Unpaid Paid Incomplete No Tax Due Internal Refund Pr…" at bounding box center [514, 121] width 181 height 20
click at [673, 161] on input "$7,818.82" at bounding box center [711, 163] width 181 height 20
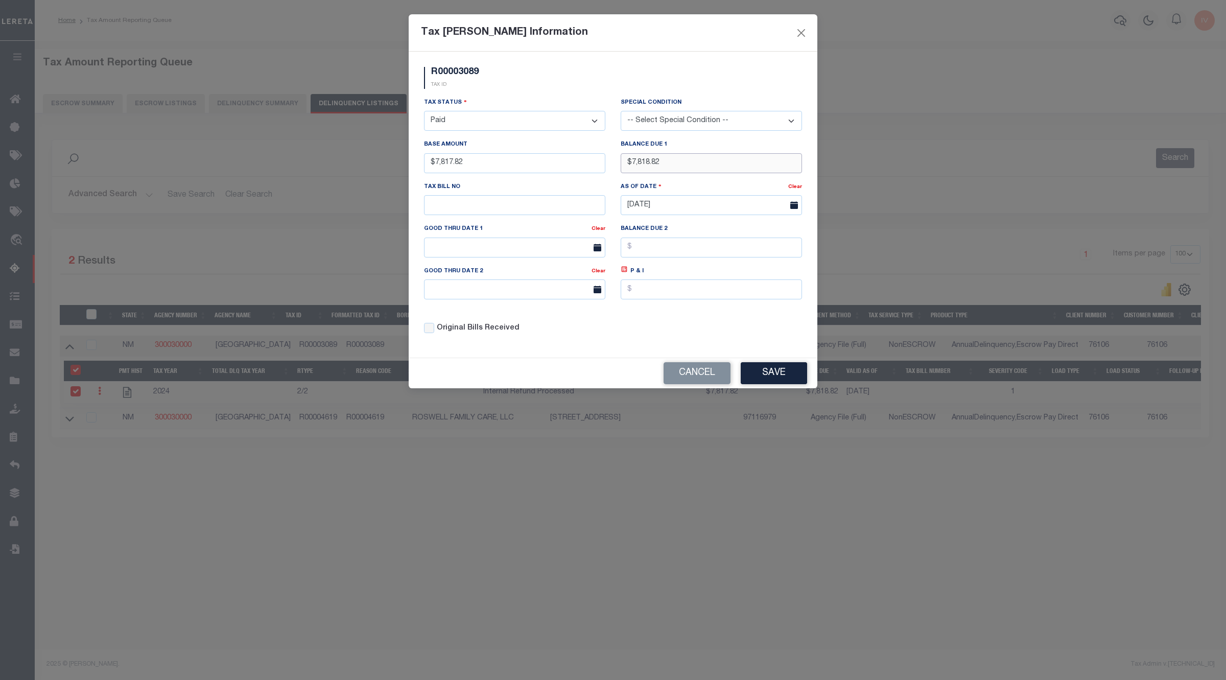
type input "$"
drag, startPoint x: 701, startPoint y: 335, endPoint x: 746, endPoint y: 361, distance: 52.4
click at [701, 335] on div "Tax Status - Select Status - Open Due/Unpaid Paid Incomplete No Tax Due Interna…" at bounding box center [612, 219] width 393 height 245
click at [768, 375] on button "Save" at bounding box center [774, 373] width 66 height 22
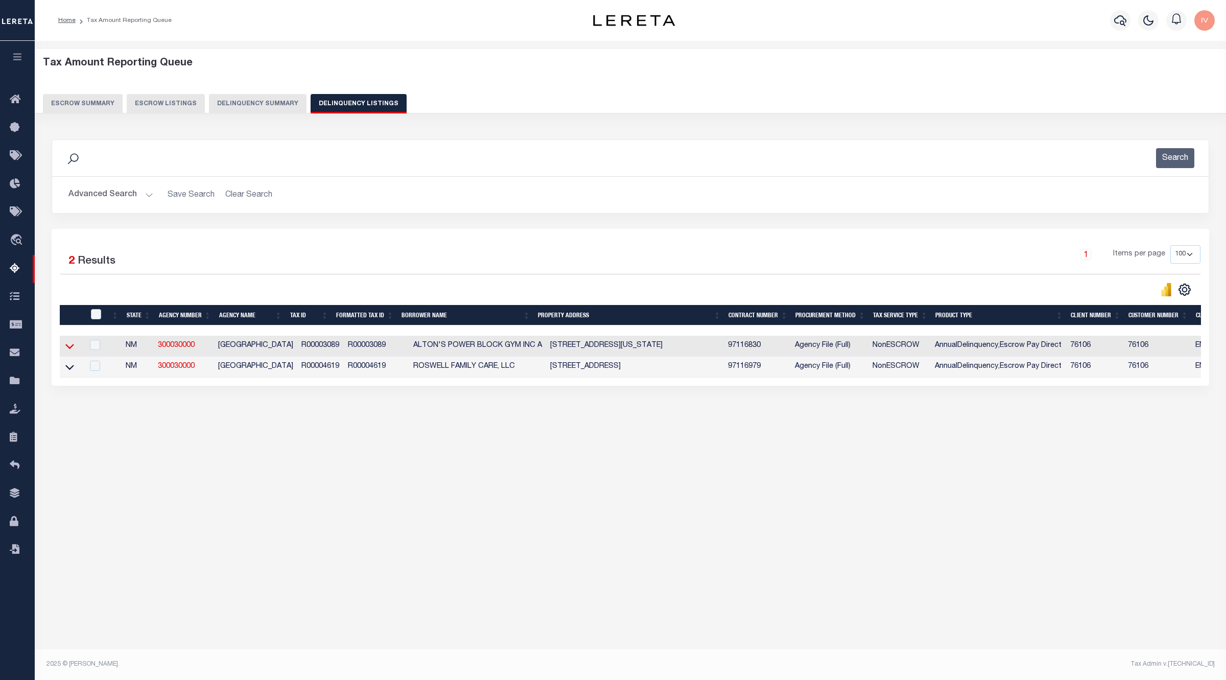
click at [68, 349] on icon at bounding box center [69, 346] width 9 height 5
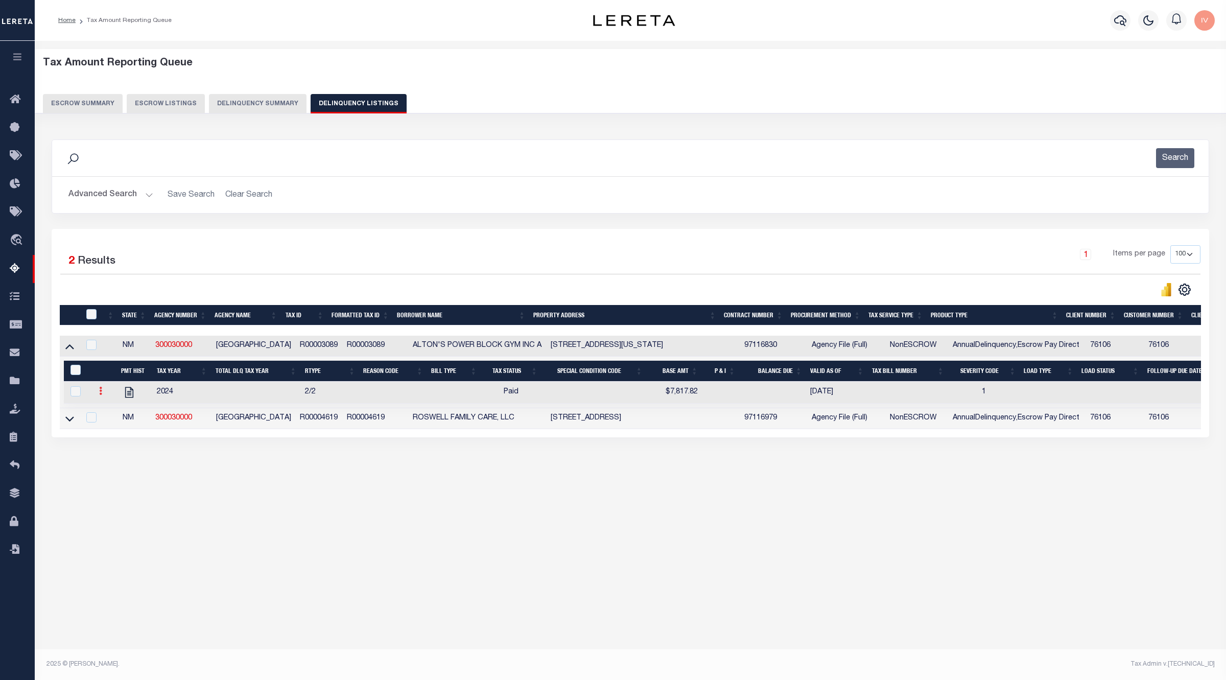
click at [101, 395] on icon at bounding box center [100, 391] width 3 height 8
click at [119, 430] on link "" at bounding box center [113, 424] width 35 height 17
select select "PYD"
type input "$7,817.82"
checkbox input "true"
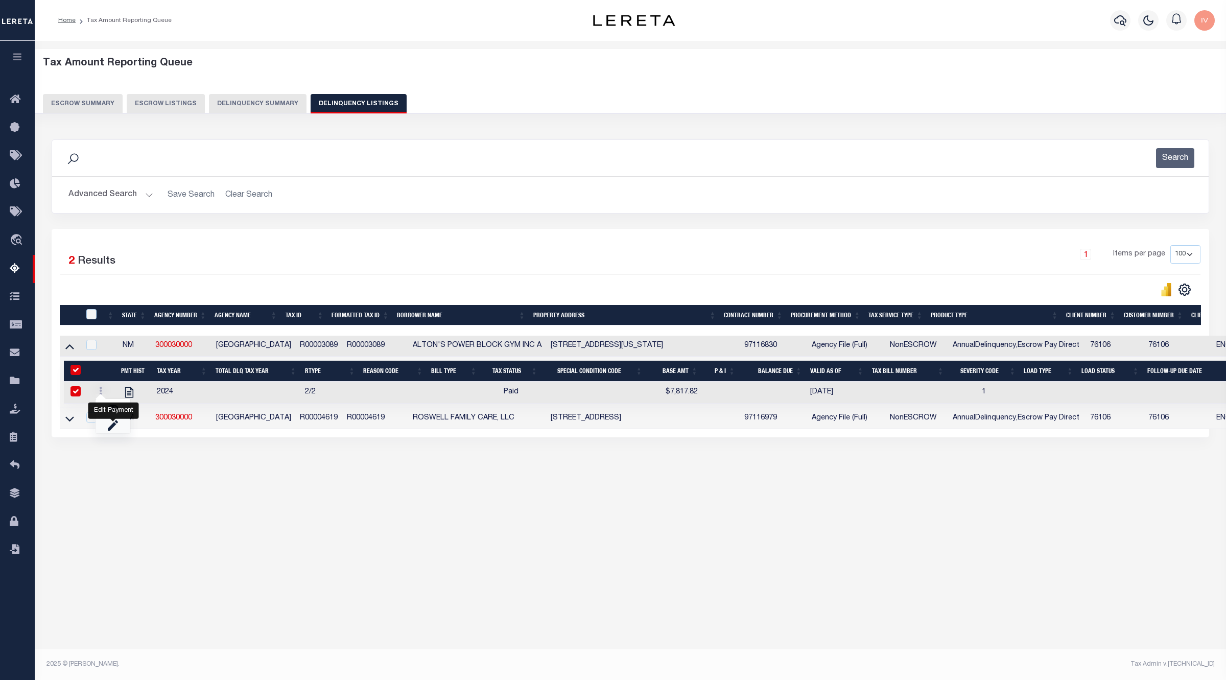
checkbox input "true"
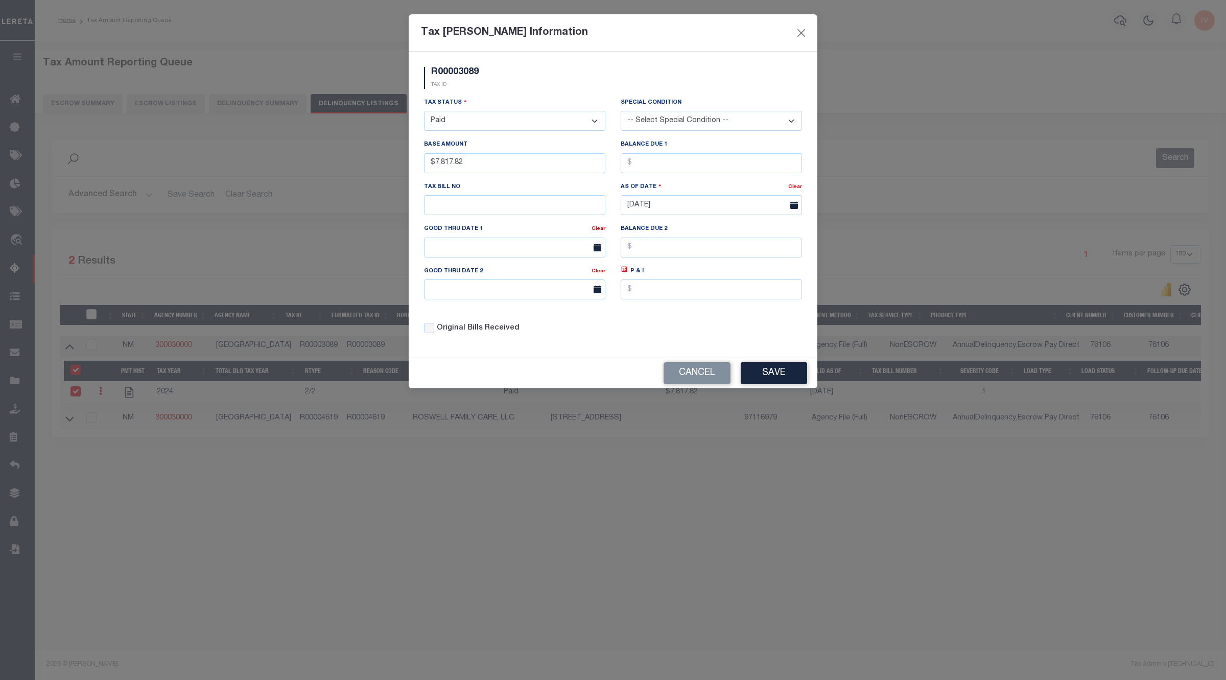
click at [522, 119] on select "- Select Status - Open Due/Unpaid Paid Incomplete No Tax Due Internal Refund Pr…" at bounding box center [514, 121] width 181 height 20
click at [424, 112] on select "- Select Status - Open Due/Unpaid Paid Incomplete No Tax Due Internal Refund Pr…" at bounding box center [514, 121] width 181 height 20
click at [642, 168] on input "text" at bounding box center [711, 163] width 181 height 20
drag, startPoint x: 650, startPoint y: 163, endPoint x: 614, endPoint y: 162, distance: 36.3
click at [614, 162] on div "Balance Due 1" at bounding box center [711, 160] width 197 height 42
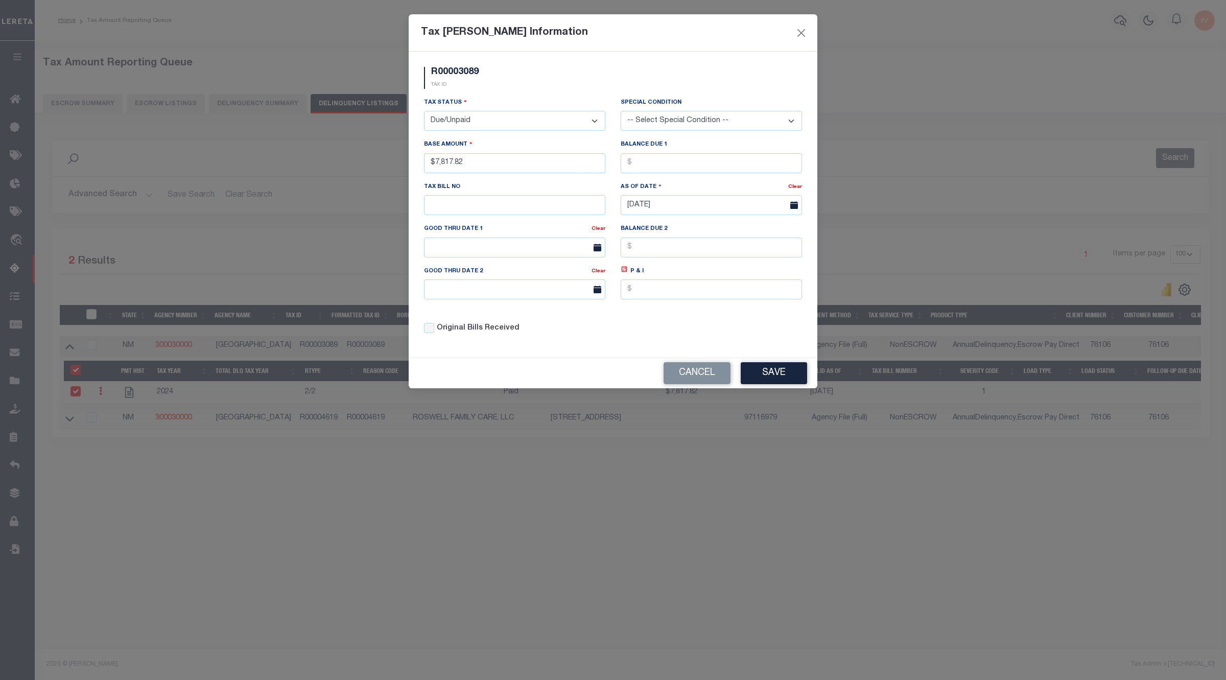
click at [567, 128] on select "- Select Status - Open Due/Unpaid Paid Incomplete No Tax Due Internal Refund Pr…" at bounding box center [514, 121] width 181 height 20
click at [424, 112] on select "- Select Status - Open Due/Unpaid Paid Incomplete No Tax Due Internal Refund Pr…" at bounding box center [514, 121] width 181 height 20
click at [537, 118] on select "- Select Status - Open Due/Unpaid Paid Incomplete No Tax Due Internal Refund Pr…" at bounding box center [514, 121] width 181 height 20
click at [424, 112] on select "- Select Status - Open Due/Unpaid Paid Incomplete No Tax Due Internal Refund Pr…" at bounding box center [514, 121] width 181 height 20
click at [534, 124] on select "- Select Status - Open Due/Unpaid Paid Incomplete No Tax Due Internal Refund Pr…" at bounding box center [514, 121] width 181 height 20
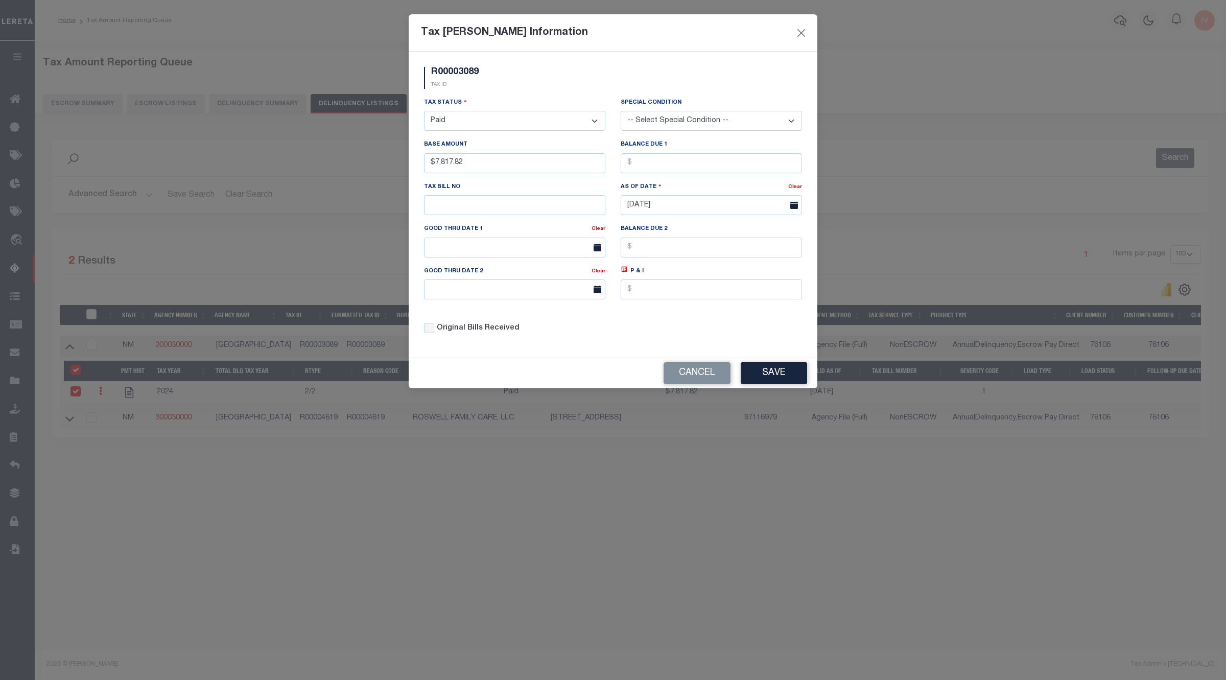
select select "DUE"
click at [424, 112] on select "- Select Status - Open Due/Unpaid Paid Incomplete No Tax Due Internal Refund Pr…" at bounding box center [514, 121] width 181 height 20
click at [719, 378] on button "Cancel" at bounding box center [697, 373] width 67 height 22
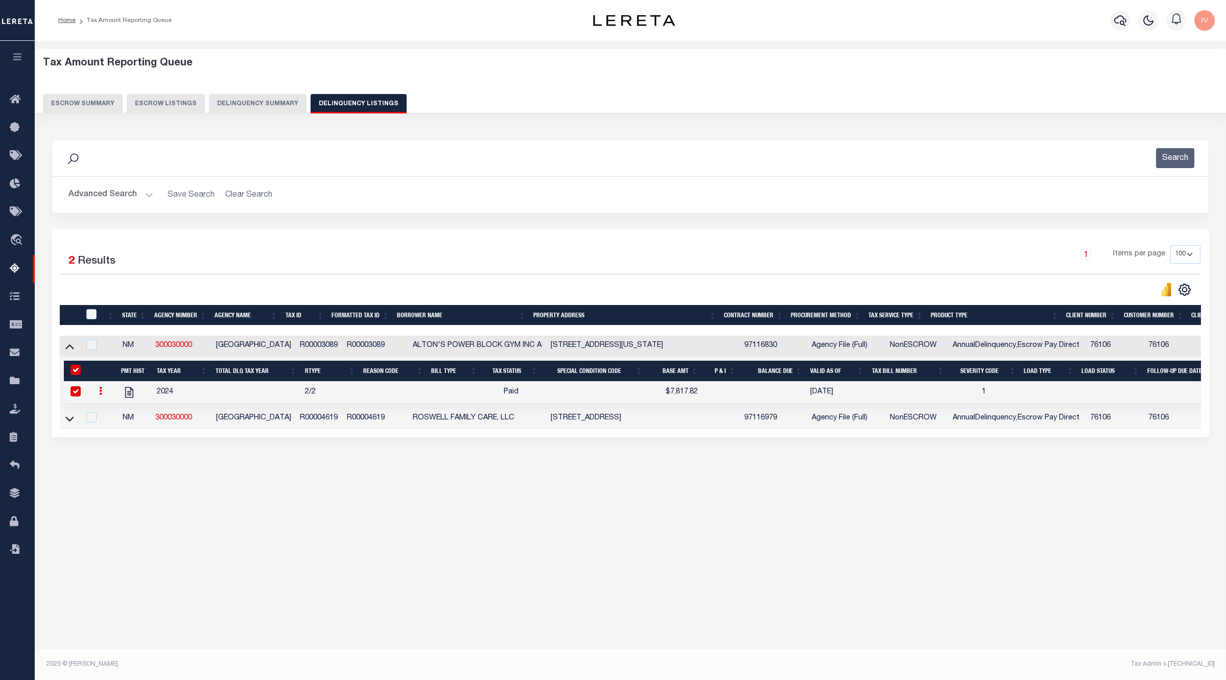
click at [603, 465] on div "Tax Amount Reporting Queue Escrow Summary Escrow Listings" at bounding box center [630, 285] width 1191 height 488
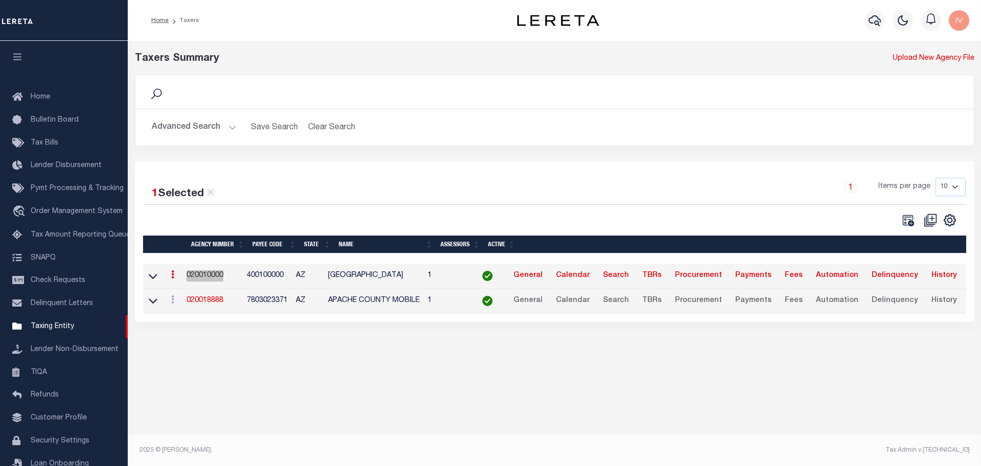
scroll to position [32, 0]
